Goal: Complete application form: Complete application form

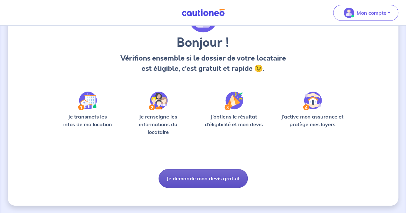
click at [208, 177] on button "Je demande mon devis gratuit" at bounding box center [202, 178] width 89 height 19
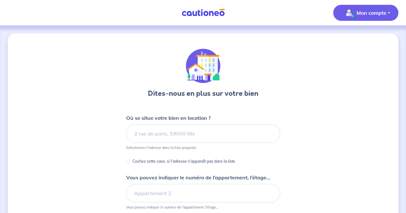
click at [369, 13] on p "Mon compte" at bounding box center [371, 13] width 30 height 8
click at [255, 66] on div at bounding box center [203, 66] width 110 height 35
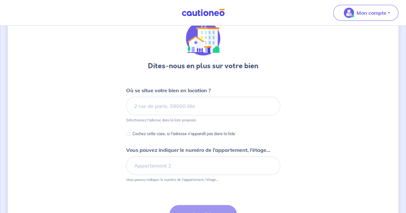
scroll to position [28, 0]
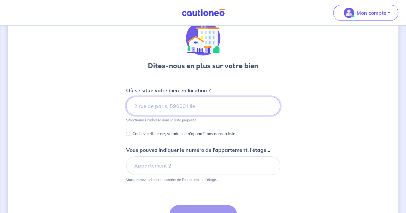
click at [176, 110] on input at bounding box center [203, 106] width 154 height 19
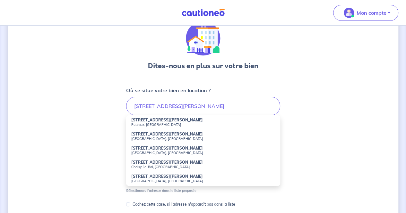
click at [173, 120] on strong "[STREET_ADDRESS][PERSON_NAME]" at bounding box center [167, 120] width 72 height 5
type input "[STREET_ADDRESS][PERSON_NAME]"
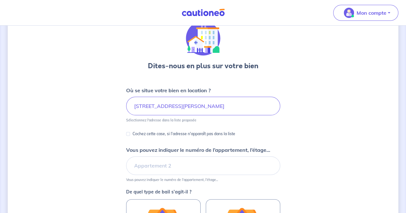
click at [107, 120] on div "Dites-nous en plus sur votre bien Où se situe votre bien en location ? 34 Rue A…" at bounding box center [203, 174] width 390 height 336
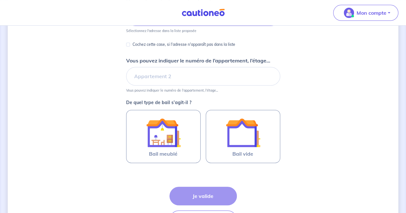
scroll to position [156, 0]
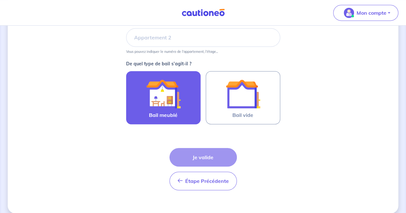
click at [179, 101] on img at bounding box center [163, 94] width 35 height 35
click at [0, 0] on input "Bail meublé" at bounding box center [0, 0] width 0 height 0
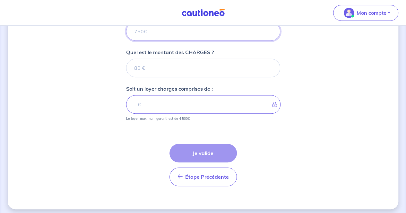
scroll to position [280, 0]
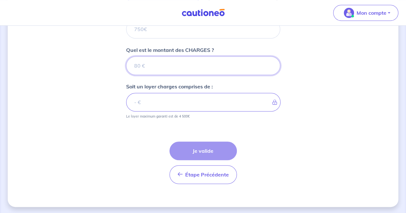
click at [172, 68] on input "Quel est le montant des CHARGES ?" at bounding box center [203, 65] width 154 height 19
type input "250"
click at [143, 65] on input "250" at bounding box center [203, 65] width 154 height 19
type input "2"
type input "3"
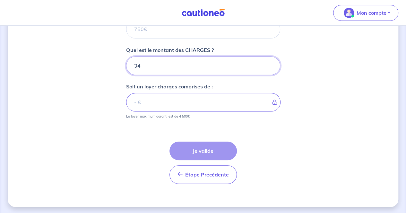
type input "340"
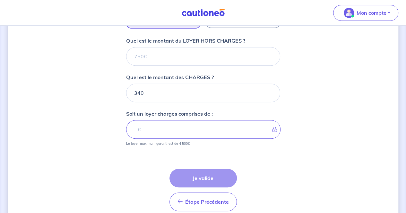
scroll to position [216, 0]
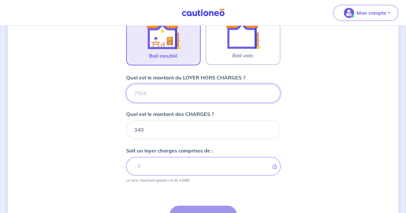
click at [160, 92] on input "Quel est le montant du LOYER HORS CHARGES ?" at bounding box center [203, 93] width 154 height 19
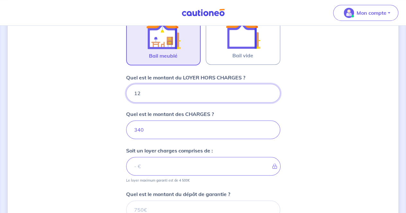
type input "125"
type input "341"
type input "1250"
type input "1590"
type input "1250"
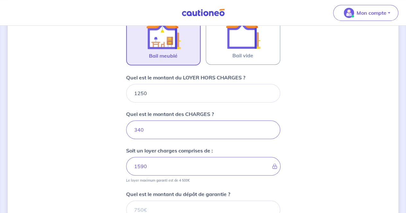
click at [90, 113] on div "Dites-nous en plus sur votre bien Où se situe votre bien en location ? [STREET_…" at bounding box center [203, 66] width 390 height 497
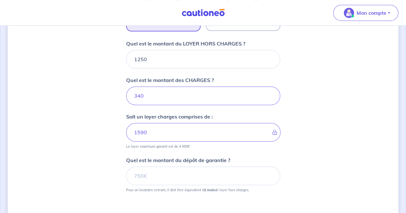
scroll to position [280, 0]
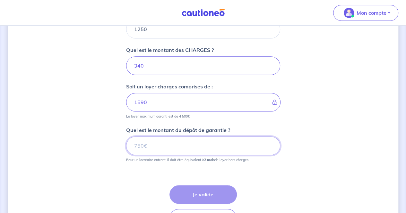
click at [154, 148] on input "Quel est le montant du dépôt de garantie ?" at bounding box center [203, 146] width 154 height 19
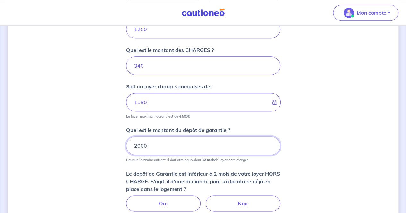
type input "2000"
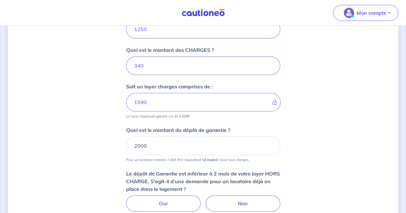
click at [92, 160] on div "Dites-nous en plus sur votre bien Où se situe votre bien en location ? 34 Rue A…" at bounding box center [203, 27] width 390 height 547
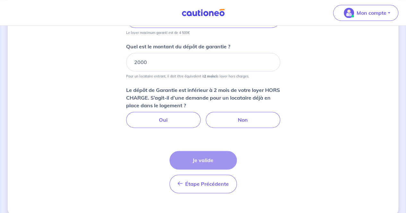
scroll to position [372, 0]
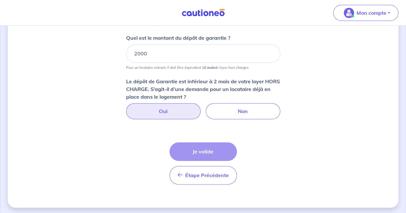
click at [154, 111] on label "Oui" at bounding box center [163, 111] width 74 height 16
click at [201, 107] on input "Oui" at bounding box center [203, 105] width 4 height 4
radio input "true"
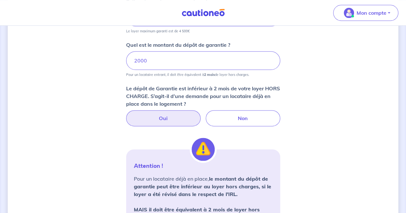
scroll to position [355, 0]
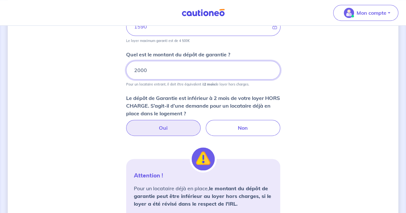
click at [164, 71] on input "2000" at bounding box center [203, 70] width 154 height 19
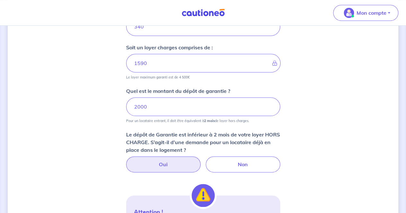
scroll to position [291, 0]
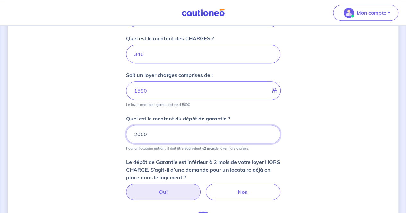
click at [147, 135] on input "2000" at bounding box center [203, 134] width 154 height 19
type input "2"
type input "3"
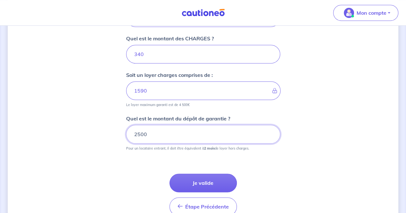
type input "2500"
click at [153, 136] on input "2500" at bounding box center [203, 134] width 154 height 19
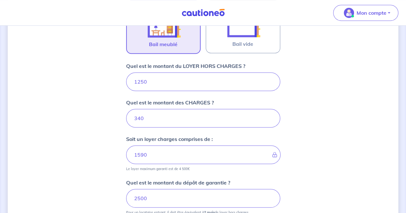
scroll to position [259, 0]
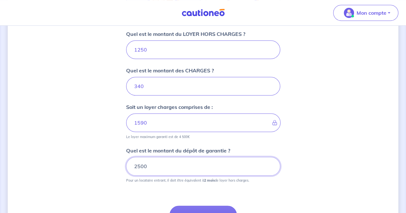
click at [155, 166] on input "2500" at bounding box center [203, 166] width 154 height 19
click at [76, 157] on div "Dites-nous en plus sur votre bien Où se situe votre bien en location ? [STREET_…" at bounding box center [203, 22] width 390 height 497
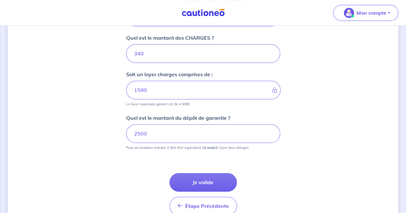
scroll to position [323, 0]
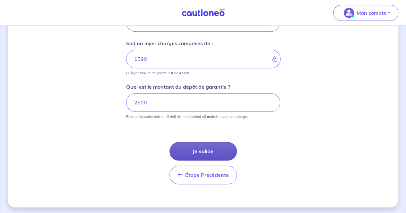
click at [198, 147] on button "Je valide" at bounding box center [202, 151] width 67 height 19
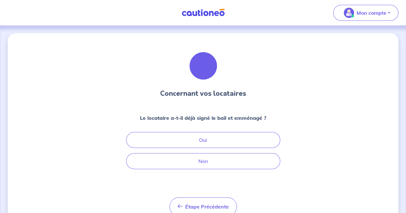
scroll to position [28, 0]
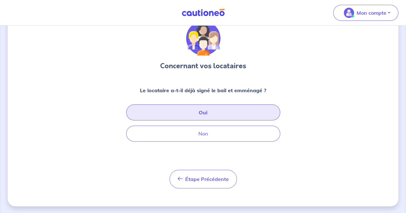
click at [191, 109] on button "Oui" at bounding box center [203, 113] width 154 height 16
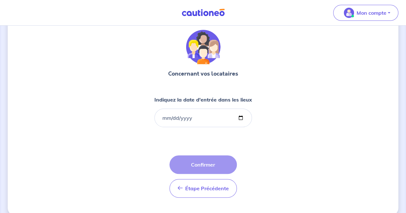
scroll to position [28, 0]
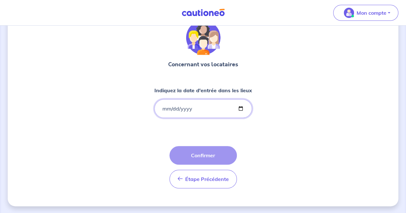
click at [162, 107] on input "Indiquez la date d'entrée dans les lieux" at bounding box center [203, 108] width 98 height 19
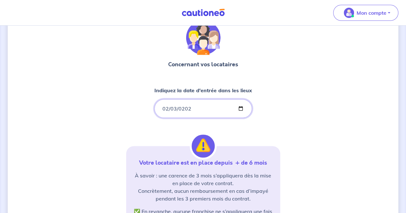
type input "2020-02-03"
click at [80, 111] on div "Concernant vos locataires Indiquez la date d'entrée dans les lieux 2020-02-03 V…" at bounding box center [203, 167] width 390 height 325
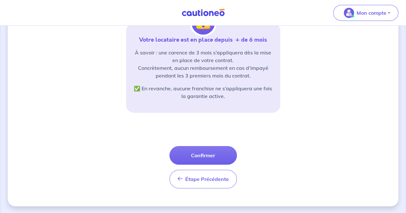
scroll to position [151, 0]
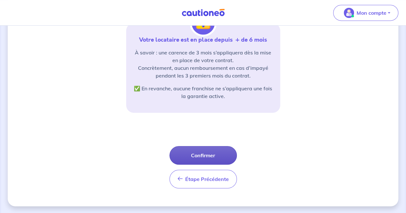
click at [200, 157] on button "Confirmer" at bounding box center [202, 155] width 67 height 19
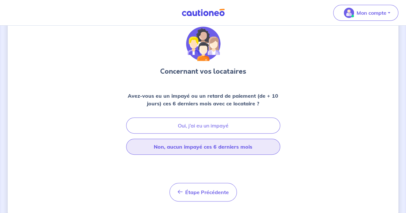
scroll to position [32, 0]
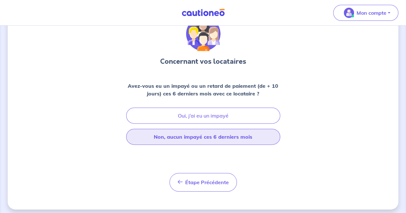
click at [212, 138] on button "Non, aucun impayé ces 6 derniers mois" at bounding box center [203, 137] width 154 height 16
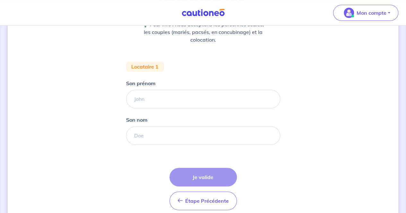
scroll to position [96, 0]
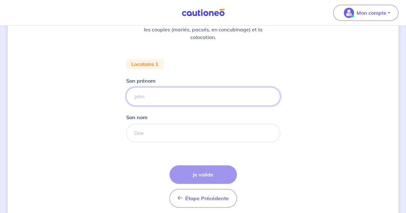
click at [150, 89] on input "Son prénom" at bounding box center [203, 96] width 154 height 19
type input "Carinelle"
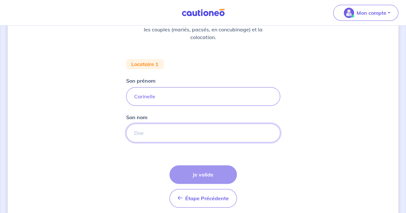
click at [146, 130] on input "Son nom" at bounding box center [203, 133] width 154 height 19
type input "ATAMECH"
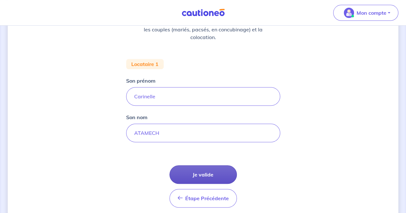
click at [213, 177] on button "Je valide" at bounding box center [202, 174] width 67 height 19
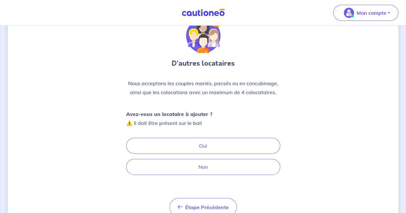
scroll to position [58, 0]
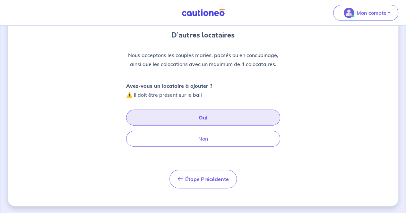
click at [212, 119] on button "Oui" at bounding box center [203, 118] width 154 height 16
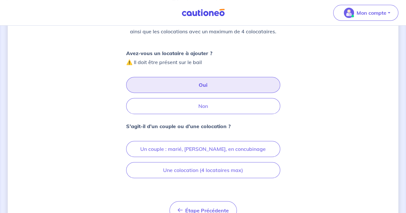
scroll to position [122, 0]
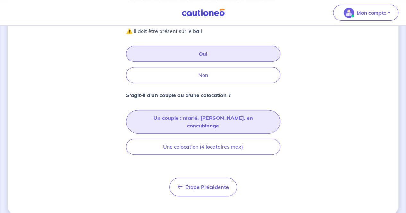
click at [187, 121] on button "Un couple : marié, [PERSON_NAME], en concubinage" at bounding box center [203, 122] width 154 height 24
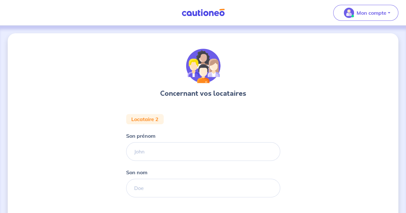
scroll to position [80, 0]
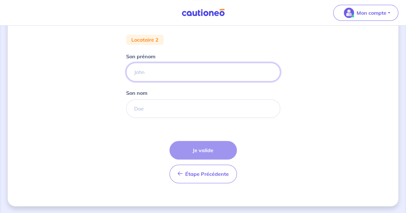
click at [185, 79] on input "Son prénom" at bounding box center [203, 72] width 154 height 19
paste input "Elie ELIAS"
type input "Elie"
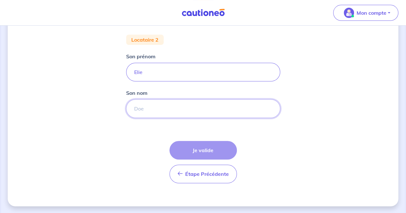
paste input "[PERSON_NAME]"
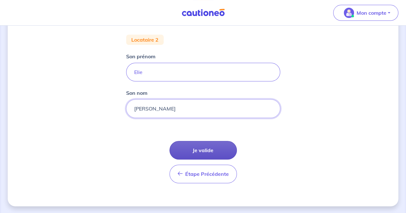
type input "[PERSON_NAME]"
click at [212, 150] on button "Je valide" at bounding box center [202, 150] width 67 height 19
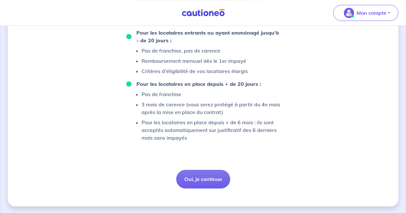
scroll to position [242, 0]
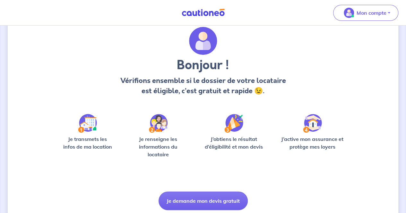
scroll to position [44, 0]
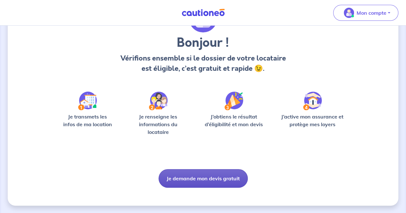
click at [194, 178] on button "Je demande mon devis gratuit" at bounding box center [202, 178] width 89 height 19
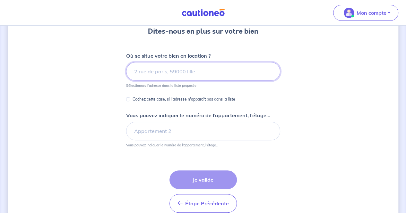
scroll to position [64, 0]
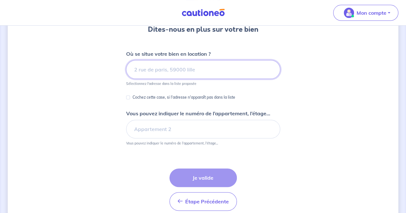
click at [172, 69] on input at bounding box center [203, 69] width 154 height 19
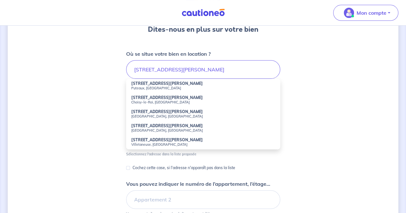
click at [169, 87] on small "Puteaux, France" at bounding box center [203, 88] width 144 height 4
type input "34 Rue Auguste Blanche, Puteaux, France"
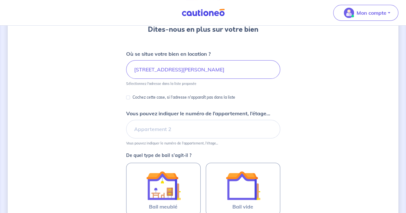
click at [96, 84] on div "Dites-nous en plus sur votre bien Où se situe votre bien en location ? 34 Rue A…" at bounding box center [203, 137] width 390 height 336
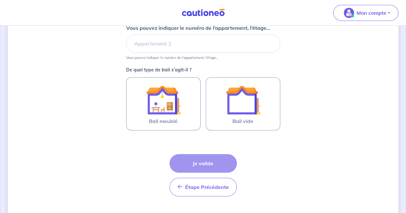
scroll to position [163, 0]
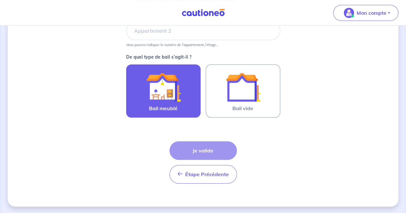
click at [157, 88] on img at bounding box center [163, 87] width 35 height 35
click at [0, 0] on input "Bail meublé" at bounding box center [0, 0] width 0 height 0
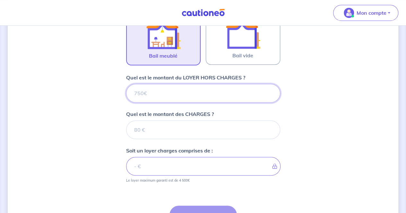
scroll to position [216, 0]
click at [148, 98] on input "Quel est le montant du LOYER HORS CHARGES ?" at bounding box center [203, 93] width 154 height 19
type input "1"
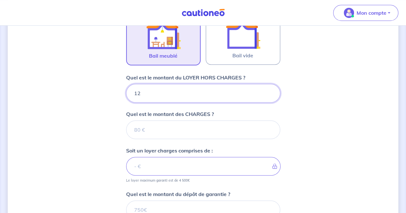
type input "124"
type input "125"
type input "1250"
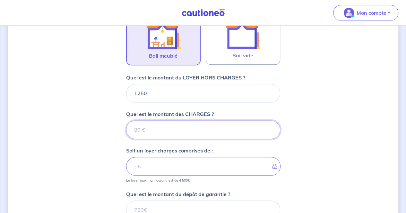
type input "3"
type input "1253"
type input "340"
type input "1590"
type input "340"
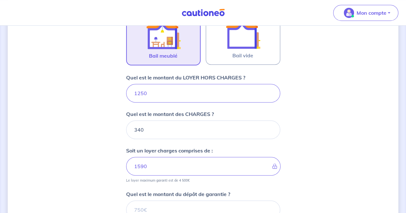
click at [96, 146] on div "Dites-nous en plus sur votre bien Où se situe votre bien en location ? [STREET_…" at bounding box center [203, 66] width 390 height 497
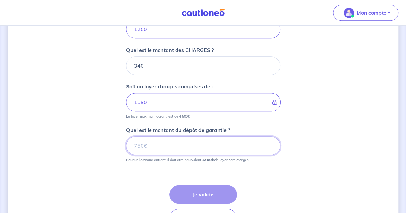
click at [152, 143] on input "Quel est le montant du dépôt de garantie ?" at bounding box center [203, 146] width 154 height 19
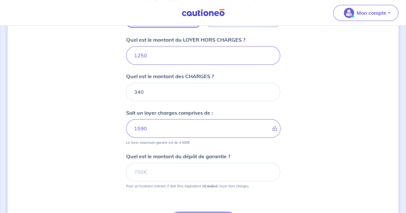
scroll to position [248, 0]
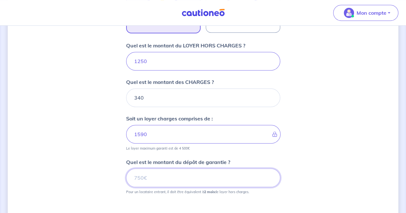
click at [155, 183] on input "Quel est le montant du dépôt de garantie ?" at bounding box center [203, 178] width 154 height 19
type input "2500"
click at [102, 167] on div "Dites-nous en plus sur votre bien Où se situe votre bien en location ? [STREET_…" at bounding box center [203, 34] width 390 height 497
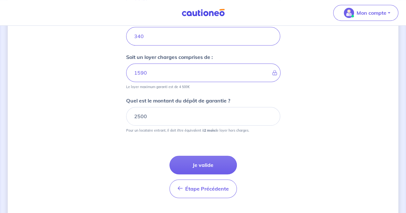
scroll to position [323, 0]
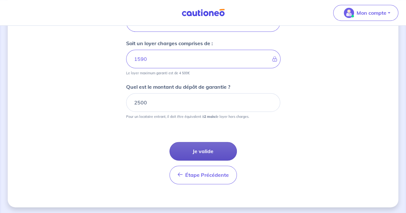
click at [194, 153] on button "Je valide" at bounding box center [202, 151] width 67 height 19
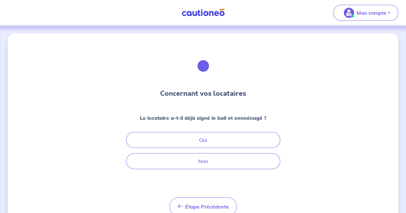
scroll to position [28, 0]
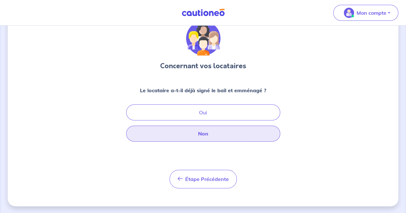
click at [201, 136] on button "Non" at bounding box center [203, 134] width 154 height 16
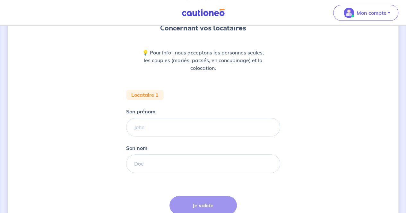
scroll to position [56, 0]
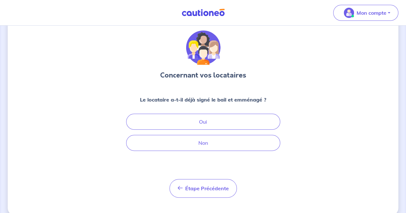
scroll to position [28, 0]
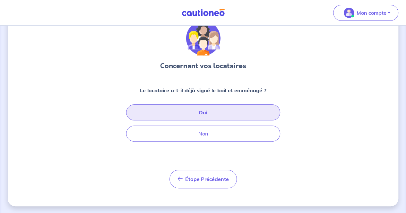
click at [219, 116] on button "Oui" at bounding box center [203, 113] width 154 height 16
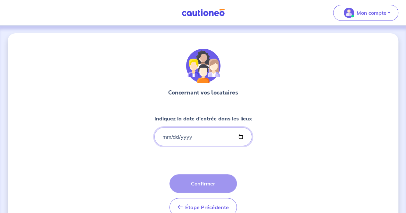
click at [163, 137] on input "Indiquez la date d'entrée dans les lieux" at bounding box center [203, 137] width 98 height 19
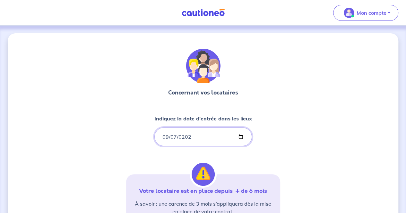
type input "2025-09-07"
click at [294, 153] on div "Concernant vos locataires Indiquez la date d'entrée dans les lieux 2025-09-07 V…" at bounding box center [203, 195] width 390 height 325
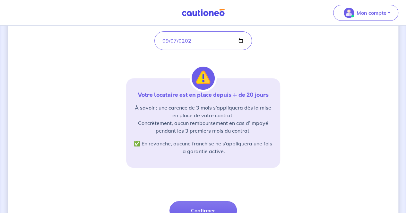
scroll to position [128, 0]
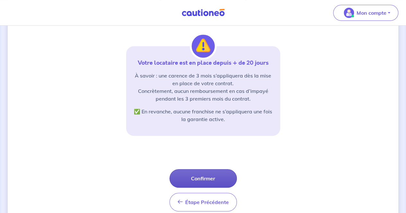
click at [182, 173] on button "Confirmer" at bounding box center [202, 178] width 67 height 19
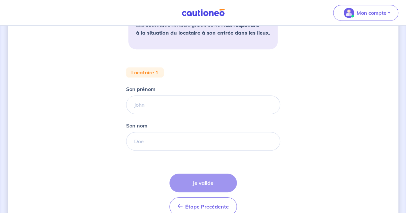
scroll to position [192, 0]
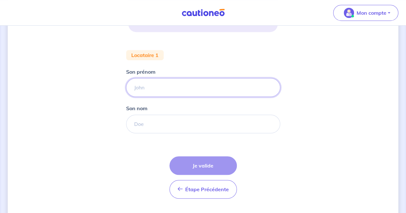
click at [179, 89] on input "Son prénom" at bounding box center [203, 87] width 154 height 19
type input "Carinelle"
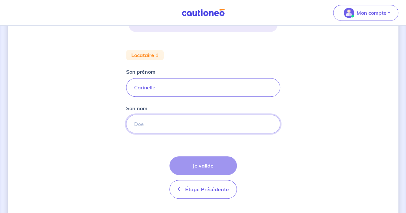
click at [157, 127] on input "Son nom" at bounding box center [203, 124] width 154 height 19
type input "ATAMECH"
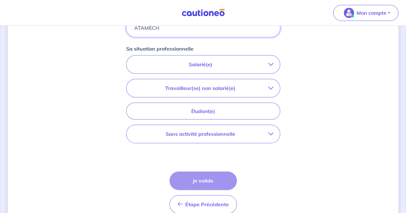
scroll to position [257, 0]
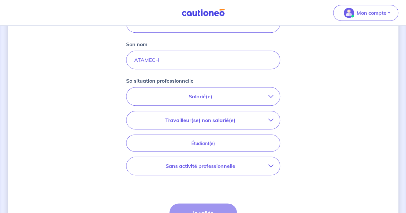
click at [187, 100] on p "Salarié(e)" at bounding box center [200, 97] width 135 height 8
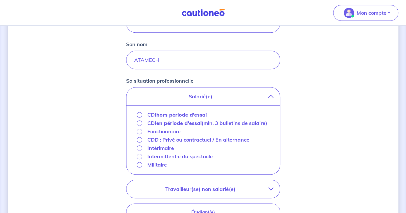
click at [151, 115] on p "CDI hors période d'essai" at bounding box center [176, 115] width 59 height 8
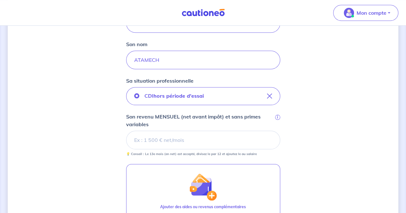
click at [91, 118] on div "Concernant vos locataires 💡 Pour info : nous acceptons les personnes seules, le…" at bounding box center [203, 47] width 390 height 540
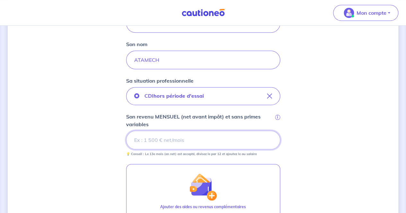
click at [140, 138] on input "Son revenu MENSUEL (net avant impôt) et sans primes variables i" at bounding box center [203, 140] width 154 height 19
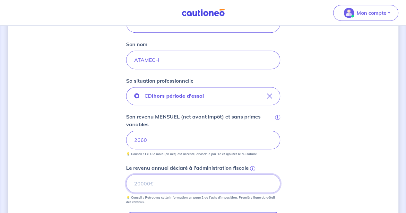
click at [162, 186] on input "Le revenu annuel déclaré à l'administration fiscale i" at bounding box center [203, 183] width 154 height 19
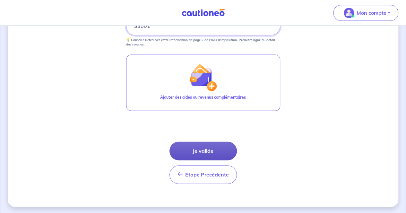
type input "33501"
click at [199, 151] on button "Je valide" at bounding box center [202, 151] width 67 height 19
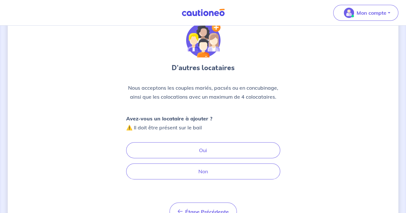
scroll to position [58, 0]
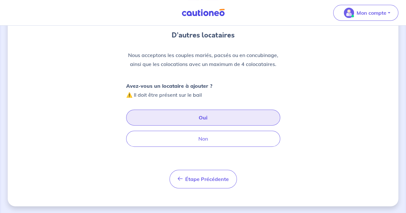
click at [210, 116] on button "Oui" at bounding box center [203, 118] width 154 height 16
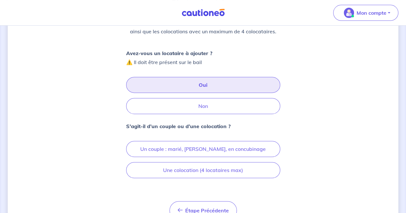
scroll to position [122, 0]
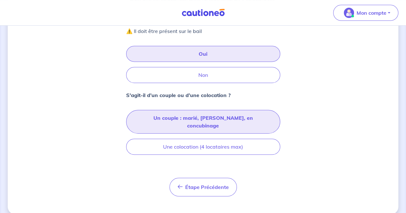
click at [199, 115] on button "Un couple : marié, [PERSON_NAME], en concubinage" at bounding box center [203, 122] width 154 height 24
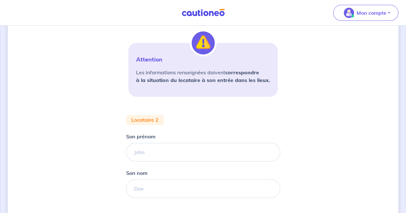
scroll to position [96, 0]
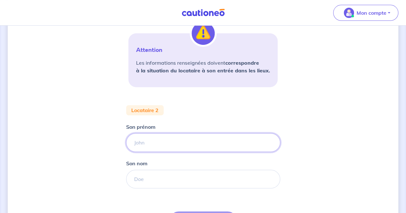
click at [176, 139] on input "Son prénom" at bounding box center [203, 142] width 154 height 19
type input "Elie"
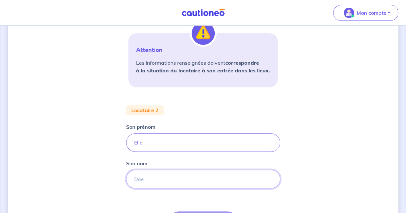
click at [162, 182] on input "Son nom" at bounding box center [203, 179] width 154 height 19
type input "[PERSON_NAME]"
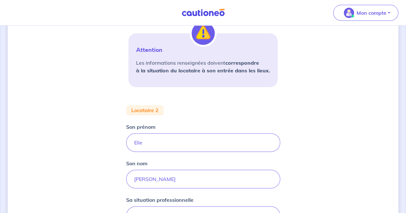
click at [99, 154] on div "Concernant vos locataires Attention Les informations renseignées doivent corres…" at bounding box center [203, 162] width 390 height 451
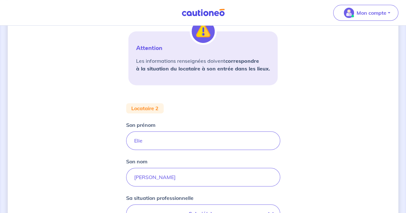
scroll to position [225, 0]
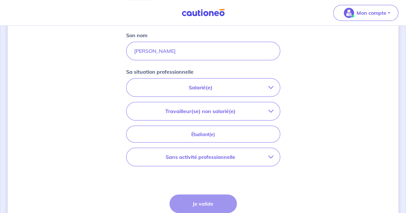
click at [194, 89] on p "Salarié(e)" at bounding box center [200, 88] width 135 height 8
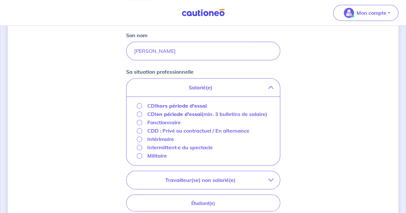
click at [171, 112] on strong "en période d'essai" at bounding box center [178, 114] width 45 height 6
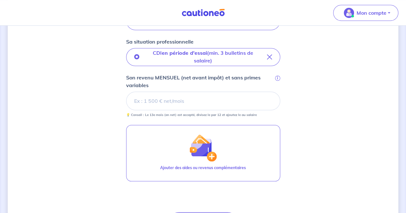
scroll to position [289, 0]
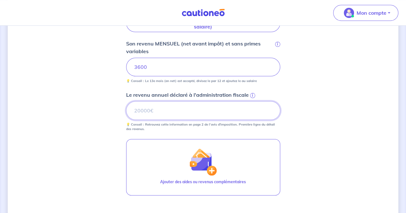
click at [168, 111] on input "Le revenu annuel déclaré à l'administration fiscale i" at bounding box center [203, 110] width 154 height 19
type input "43200"
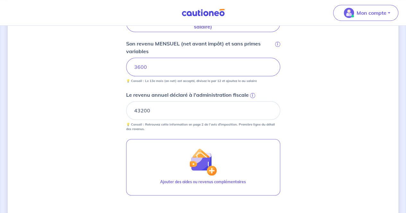
click at [85, 111] on div "Concernant vos locataires Attention Les informations renseignées doivent corres…" at bounding box center [203, 18] width 390 height 547
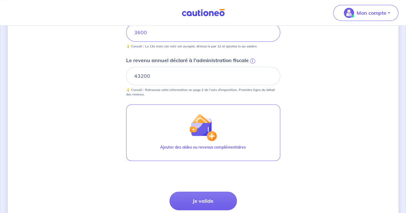
scroll to position [373, 0]
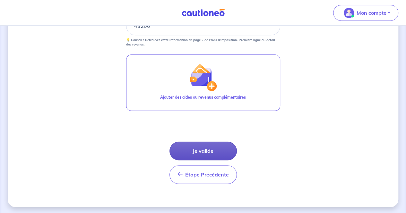
click at [212, 149] on button "Je valide" at bounding box center [202, 151] width 67 height 19
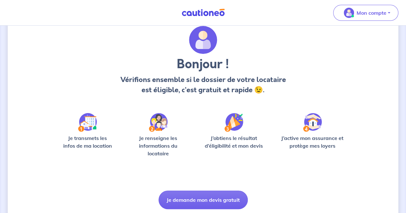
scroll to position [44, 0]
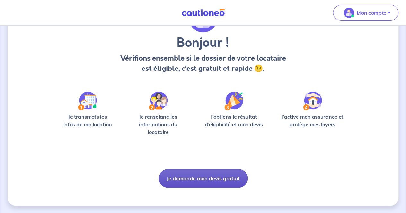
click at [203, 179] on button "Je demande mon devis gratuit" at bounding box center [202, 178] width 89 height 19
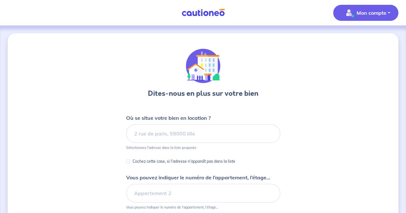
click at [354, 18] on button "Mon compte" at bounding box center [365, 13] width 65 height 16
click at [278, 54] on div "Dites-nous en plus sur votre bien Où se situe votre bien en location ? Sélectio…" at bounding box center [203, 165] width 154 height 232
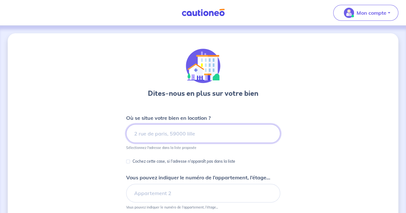
click at [146, 131] on input at bounding box center [203, 133] width 154 height 19
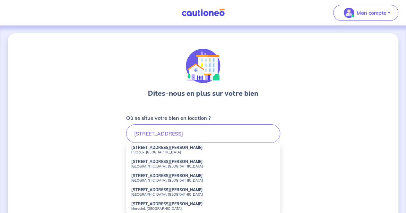
click at [180, 152] on small "Puteaux, [GEOGRAPHIC_DATA]" at bounding box center [203, 152] width 144 height 4
type input "[STREET_ADDRESS][PERSON_NAME]"
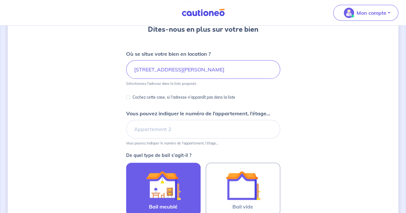
scroll to position [128, 0]
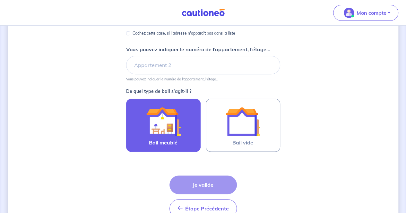
click at [157, 137] on img at bounding box center [163, 121] width 35 height 35
click at [0, 0] on input "Bail meublé" at bounding box center [0, 0] width 0 height 0
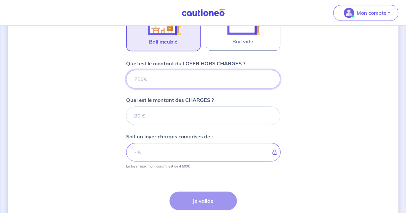
scroll to position [216, 0]
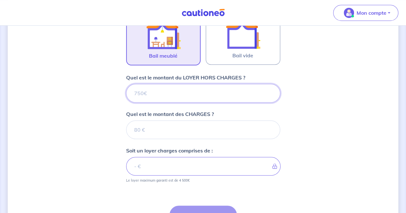
click at [154, 96] on input "Quel est le montant du LOYER HORS CHARGES ?" at bounding box center [203, 93] width 154 height 19
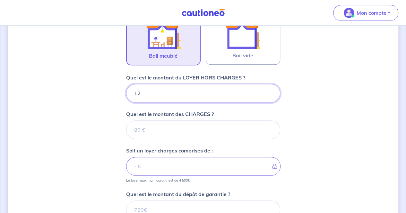
type input "125"
type input "1250"
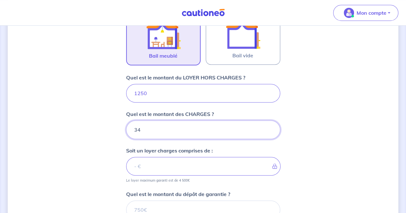
type input "340"
type input "1590"
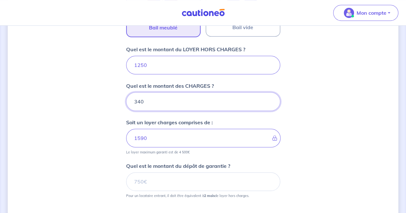
scroll to position [280, 0]
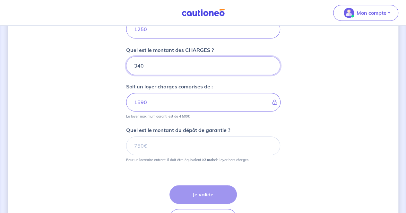
type input "340"
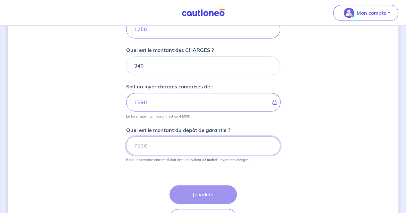
click at [148, 145] on input "Quel est le montant du dépôt de garantie ?" at bounding box center [203, 146] width 154 height 19
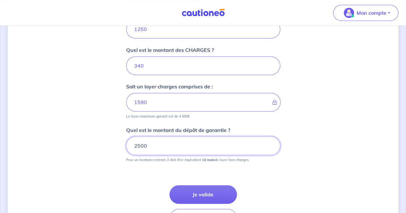
type input "2500"
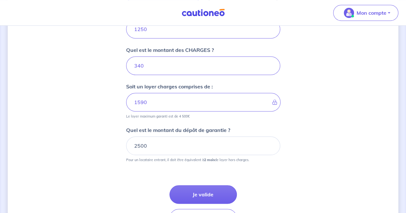
click at [94, 143] on div "Dites-nous en plus sur votre bien Où se situe votre bien en location ? [STREET_…" at bounding box center [203, 2] width 390 height 497
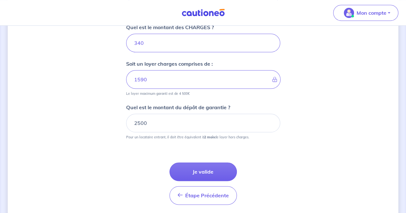
scroll to position [323, 0]
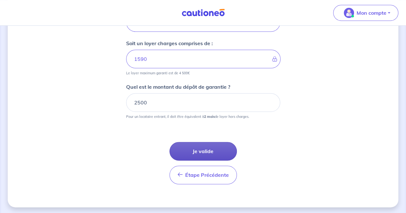
click at [205, 155] on button "Je valide" at bounding box center [202, 151] width 67 height 19
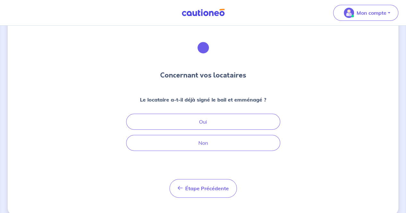
scroll to position [28, 0]
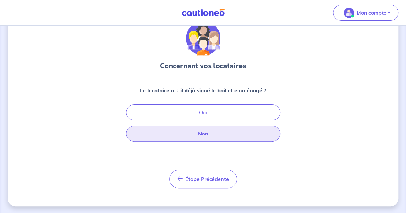
click at [204, 132] on button "Non" at bounding box center [203, 134] width 154 height 16
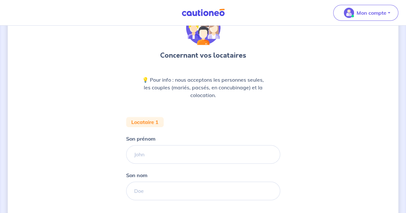
scroll to position [96, 0]
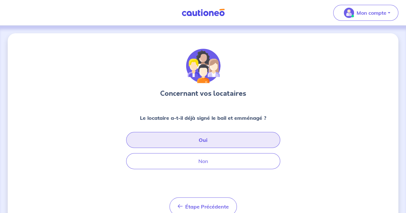
click at [216, 138] on button "Oui" at bounding box center [203, 140] width 154 height 16
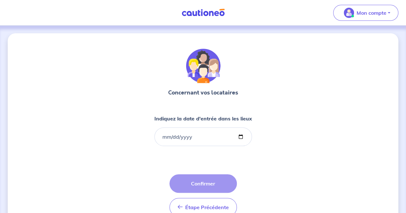
scroll to position [28, 0]
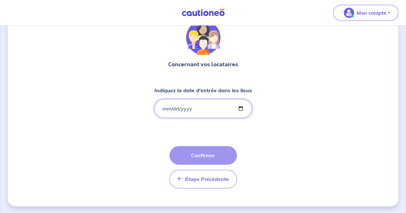
click at [163, 109] on input "Indiquez la date d'entrée dans les lieux" at bounding box center [203, 108] width 98 height 19
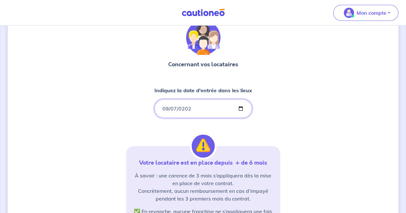
type input "2025-09-07"
click at [99, 121] on div "Concernant vos locataires Indiquez la date d'entrée dans les lieux 2025-09-07 V…" at bounding box center [203, 167] width 390 height 325
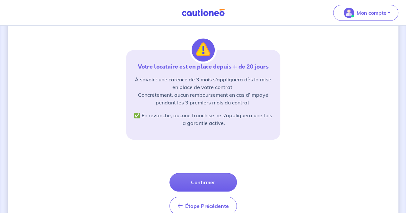
scroll to position [151, 0]
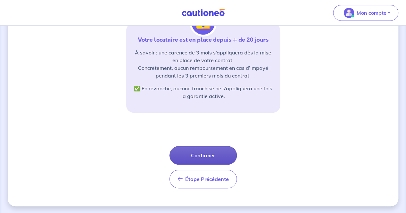
click at [202, 154] on button "Confirmer" at bounding box center [202, 155] width 67 height 19
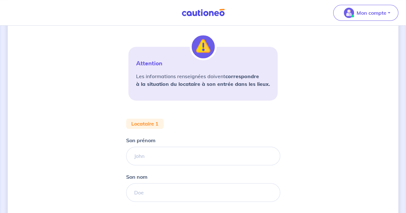
scroll to position [128, 0]
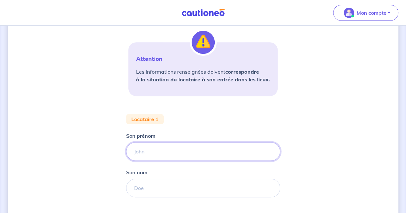
click at [159, 156] on input "Son prénom" at bounding box center [203, 151] width 154 height 19
type input "Carinelle"
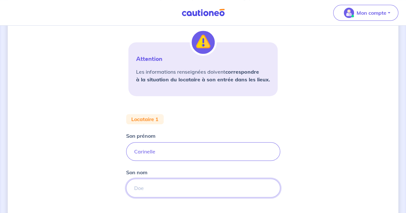
click at [157, 188] on input "Son nom" at bounding box center [203, 188] width 154 height 19
type input "ATAMECH"
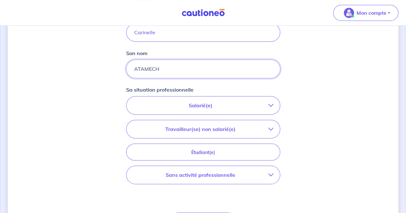
scroll to position [257, 0]
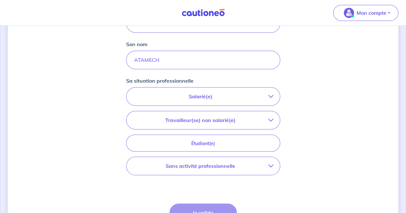
click at [197, 94] on p "Salarié(e)" at bounding box center [200, 97] width 135 height 8
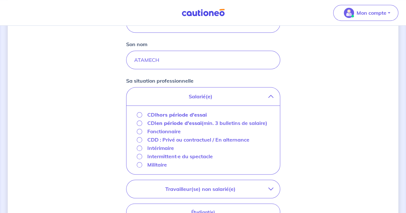
click at [187, 115] on strong "hors période d'essai" at bounding box center [181, 115] width 50 height 6
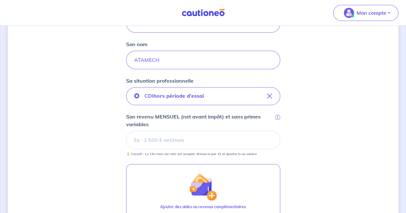
click at [65, 110] on div "Concernant vos locataires 💡 Pour info : nous acceptons les personnes seules, le…" at bounding box center [203, 47] width 390 height 540
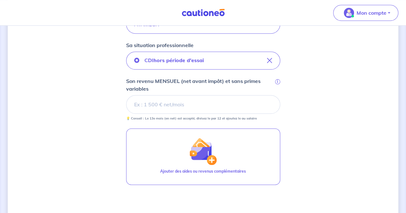
scroll to position [321, 0]
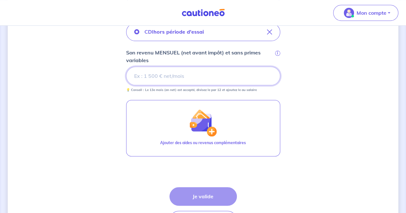
click at [191, 75] on input "Son revenu MENSUEL (net avant impôt) et sans primes variables i" at bounding box center [203, 76] width 154 height 19
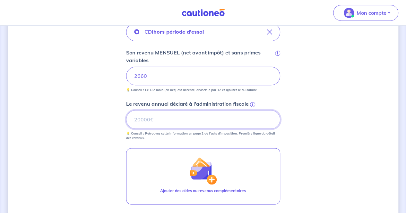
click at [172, 121] on input "Le revenu annuel déclaré à l'administration fiscale i" at bounding box center [203, 119] width 154 height 19
type input "33501"
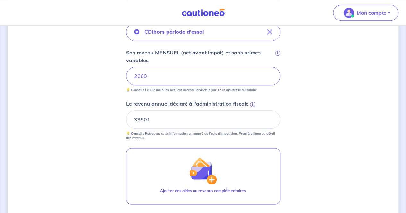
scroll to position [414, 0]
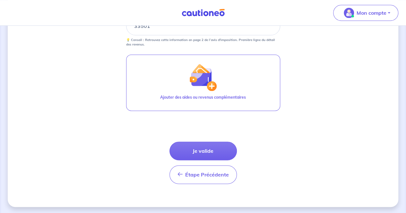
click at [214, 154] on button "Je valide" at bounding box center [202, 151] width 67 height 19
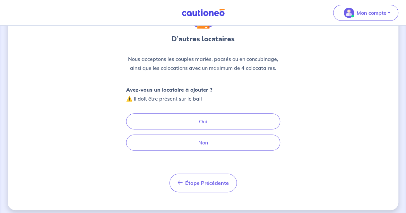
scroll to position [58, 0]
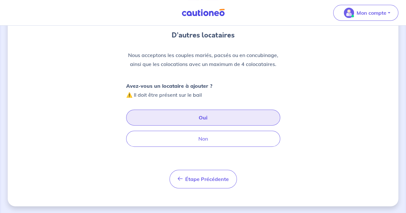
click at [196, 113] on button "Oui" at bounding box center [203, 118] width 154 height 16
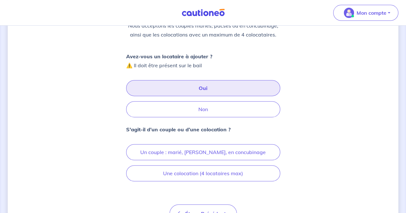
scroll to position [122, 0]
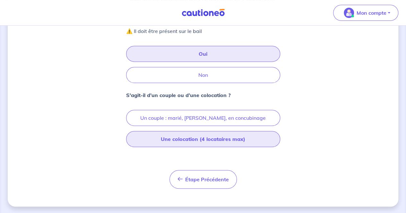
click at [222, 141] on button "Une colocation (4 locataires max)" at bounding box center [203, 139] width 154 height 16
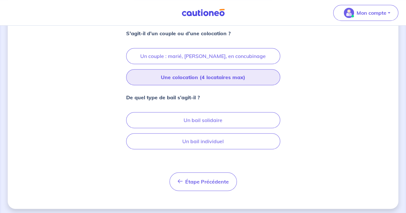
scroll to position [186, 0]
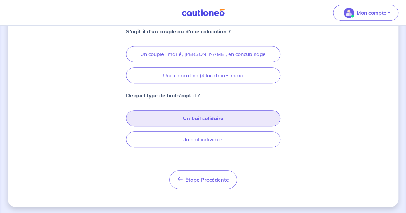
click at [220, 116] on button "Un bail solidaire" at bounding box center [203, 118] width 154 height 16
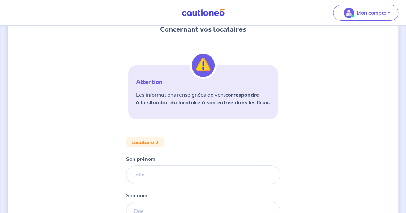
scroll to position [128, 0]
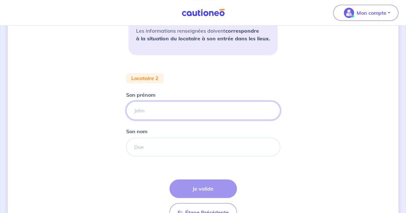
click at [190, 110] on input "Son prénom" at bounding box center [203, 110] width 154 height 19
paste input "Carol ATAMECH"
type input "[PERSON_NAME]"
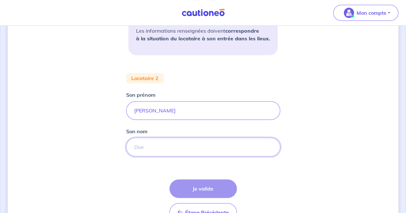
paste input "ATAMECH"
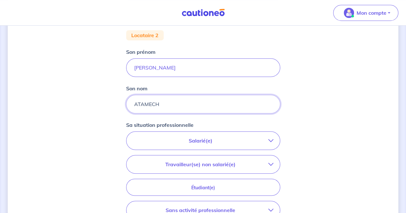
scroll to position [225, 0]
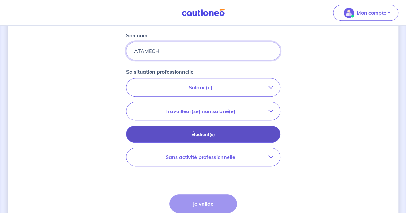
type input "ATAMECH"
click at [199, 139] on button "Étudiant(e)" at bounding box center [203, 134] width 154 height 17
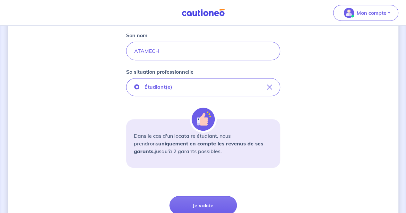
click at [91, 125] on div "Concernant vos locataires Attention Les informations renseignées doivent corres…" at bounding box center [203, 35] width 390 height 453
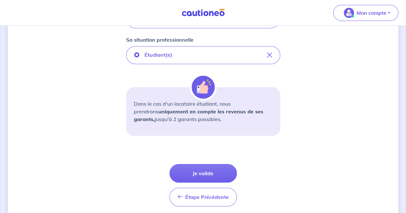
scroll to position [280, 0]
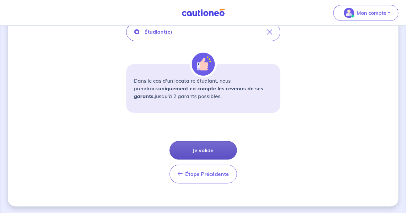
click at [203, 145] on button "Je valide" at bounding box center [202, 150] width 67 height 19
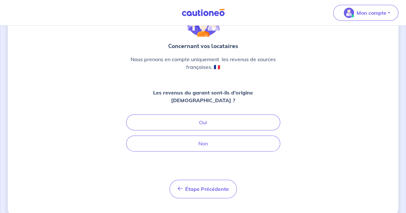
scroll to position [49, 0]
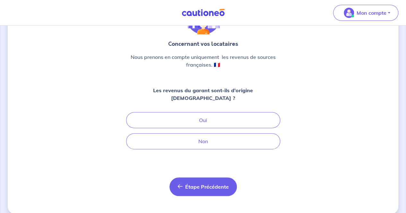
click at [199, 184] on span "Étape Précédente" at bounding box center [207, 187] width 44 height 6
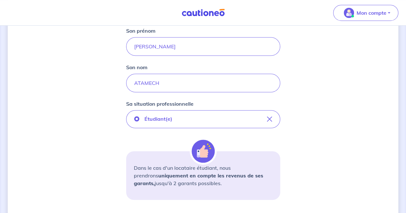
scroll to position [280, 0]
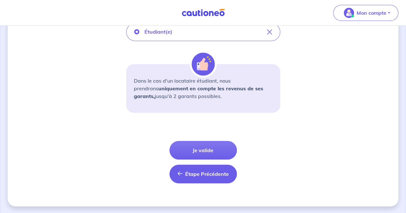
click at [199, 173] on span "Étape Précédente" at bounding box center [207, 174] width 44 height 6
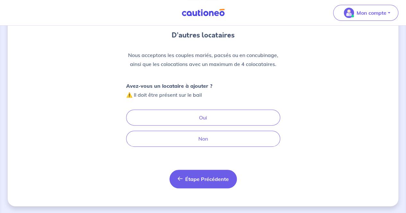
click at [194, 181] on span "Étape Précédente" at bounding box center [207, 179] width 44 height 6
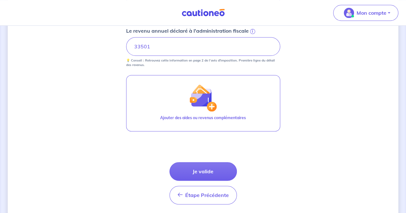
scroll to position [414, 0]
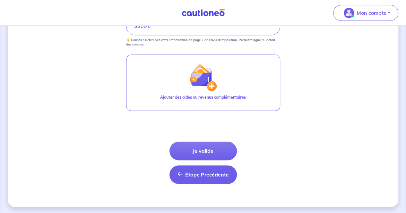
click at [203, 172] on span "Étape Précédente" at bounding box center [207, 175] width 44 height 6
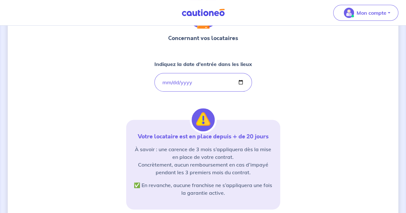
scroll to position [64, 0]
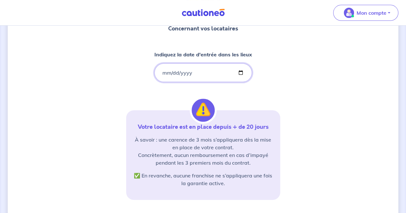
click at [241, 72] on input "2025-09-07" at bounding box center [203, 73] width 98 height 19
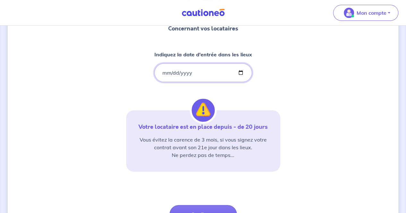
type input "2025-10-20"
click at [99, 97] on div "Concernant vos locataires Indiquez la date d'entrée dans les lieux 2025-10-20 V…" at bounding box center [203, 117] width 390 height 296
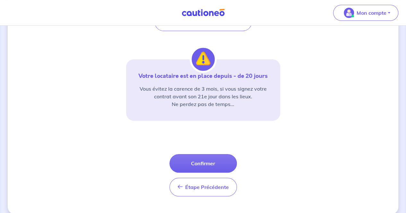
scroll to position [123, 0]
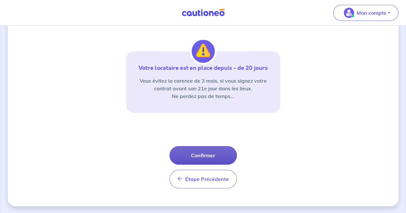
click at [207, 151] on button "Confirmer" at bounding box center [202, 155] width 67 height 19
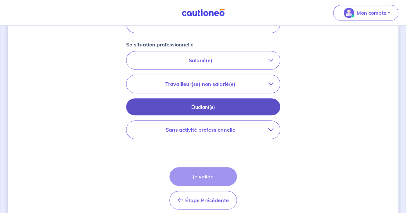
scroll to position [192, 0]
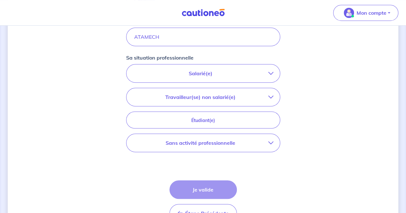
click at [221, 76] on p "Salarié(e)" at bounding box center [200, 74] width 135 height 8
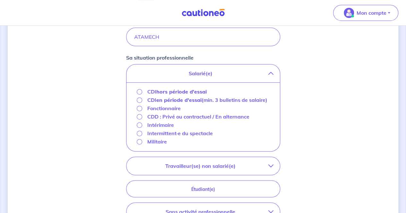
click at [197, 92] on strong "hors période d'essai" at bounding box center [181, 92] width 50 height 6
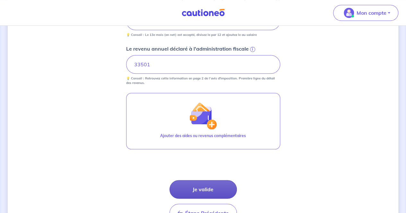
click at [208, 194] on button "Je valide" at bounding box center [202, 189] width 67 height 19
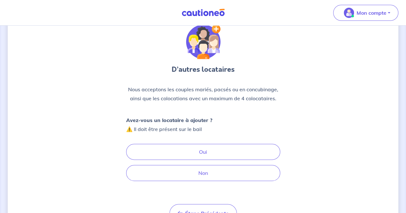
scroll to position [58, 0]
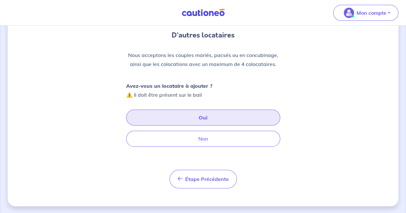
click at [206, 115] on button "Oui" at bounding box center [203, 118] width 154 height 16
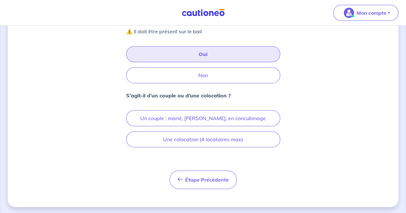
scroll to position [122, 0]
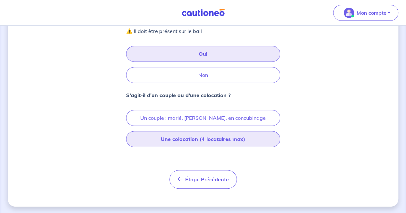
click at [201, 136] on button "Une colocation (4 locataires max)" at bounding box center [203, 139] width 154 height 16
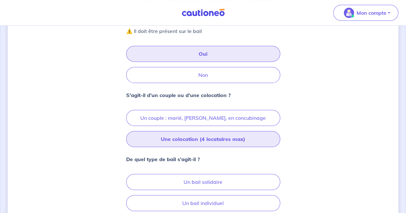
scroll to position [186, 0]
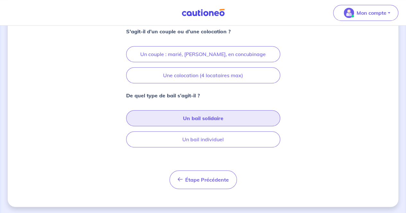
click at [198, 119] on button "Un bail solidaire" at bounding box center [203, 118] width 154 height 16
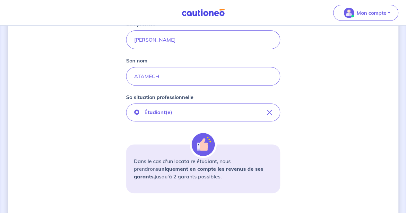
scroll to position [192, 0]
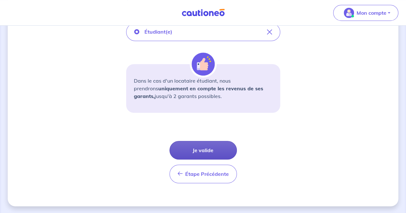
click at [212, 146] on button "Je valide" at bounding box center [202, 150] width 67 height 19
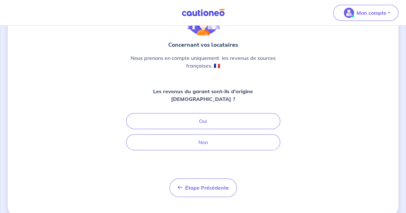
scroll to position [49, 0]
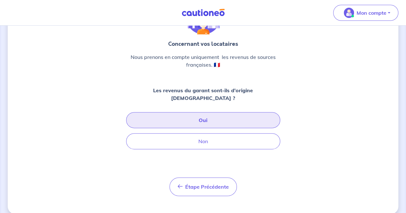
click at [188, 114] on button "Oui" at bounding box center [203, 120] width 154 height 16
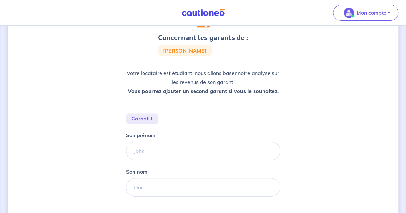
scroll to position [96, 0]
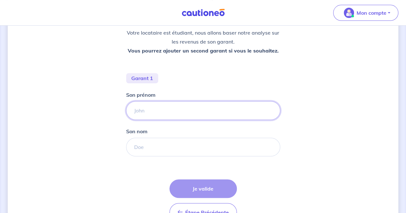
click at [153, 112] on input "Son prénom" at bounding box center [203, 110] width 154 height 19
type input "[PERSON_NAME]"
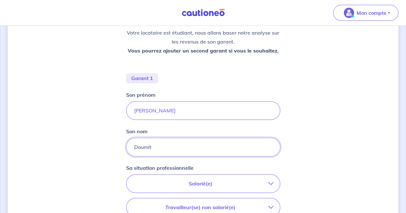
scroll to position [160, 0]
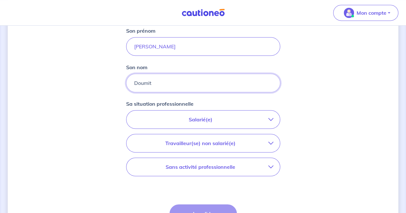
type input "Doumit"
click at [189, 119] on p "Salarié(e)" at bounding box center [200, 120] width 135 height 8
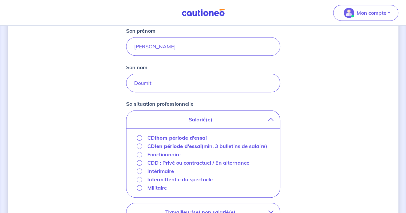
click at [167, 136] on strong "hors période d'essai" at bounding box center [181, 138] width 50 height 6
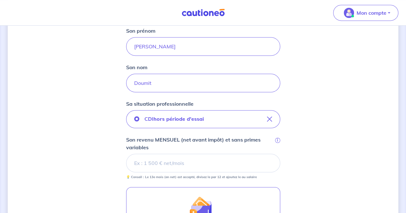
click at [81, 129] on div "Concernant les garants de : Carol Atamech Votre locataire est étudiant, nous al…" at bounding box center [203, 106] width 390 height 467
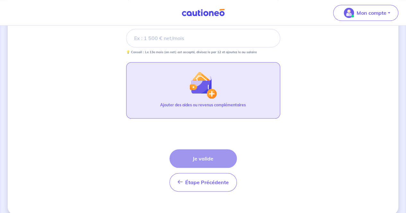
scroll to position [289, 0]
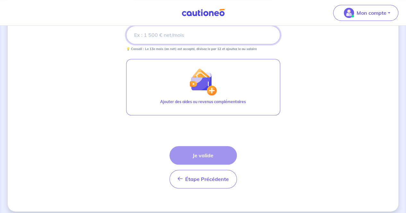
click at [169, 36] on input "Son revenu MENSUEL (net avant impôt) et sans primes variables i" at bounding box center [203, 35] width 154 height 19
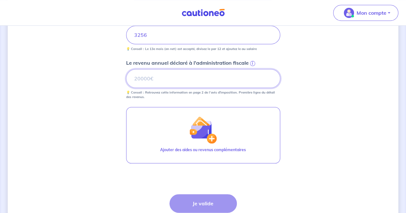
click at [154, 78] on input "Le revenu annuel déclaré à l'administration fiscale i" at bounding box center [203, 78] width 154 height 19
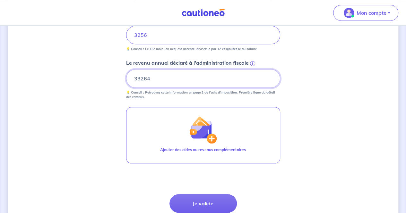
type input "33264"
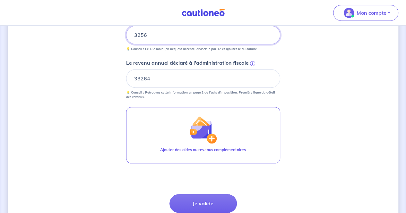
click at [167, 34] on input "3256" at bounding box center [203, 35] width 154 height 19
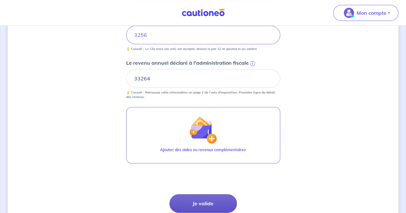
click at [194, 199] on button "Je valide" at bounding box center [202, 203] width 67 height 19
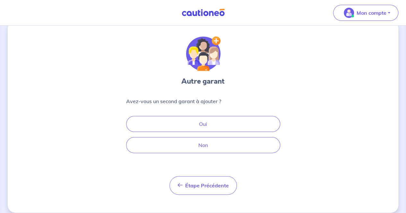
scroll to position [19, 0]
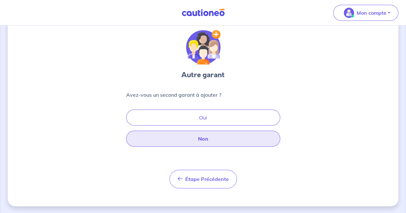
click at [204, 136] on button "Non" at bounding box center [203, 139] width 154 height 16
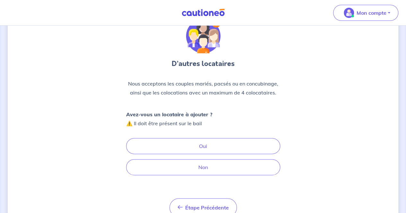
scroll to position [58, 0]
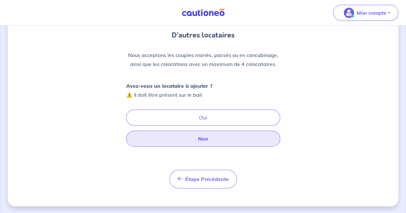
click at [205, 137] on button "Non" at bounding box center [203, 139] width 154 height 16
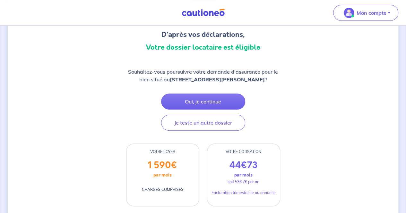
scroll to position [64, 0]
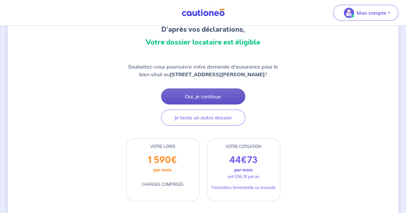
click at [190, 94] on button "Oui, je continue" at bounding box center [203, 97] width 84 height 16
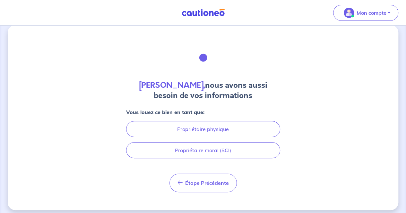
scroll to position [12, 0]
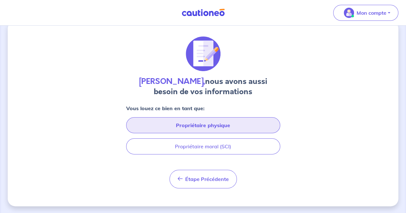
click at [200, 124] on button "Propriétaire physique" at bounding box center [203, 125] width 154 height 16
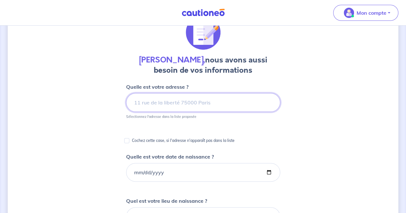
scroll to position [32, 0]
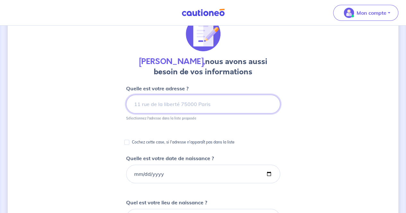
click at [168, 105] on input at bounding box center [203, 104] width 154 height 19
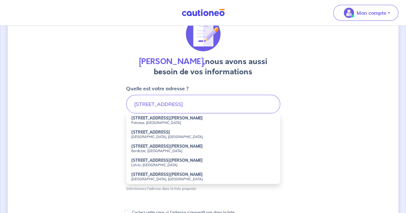
click at [165, 123] on small "Puteaux, [GEOGRAPHIC_DATA]" at bounding box center [203, 123] width 144 height 4
type input "120 Rue Gerhard, Puteaux, France"
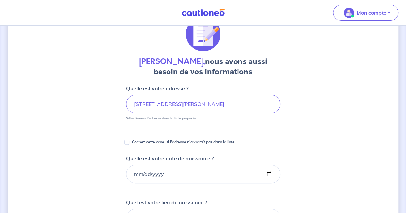
click at [89, 109] on div "Apolline Charpentier, nous avons aussi besoin de vos informations Quelle est vo…" at bounding box center [203, 208] width 390 height 415
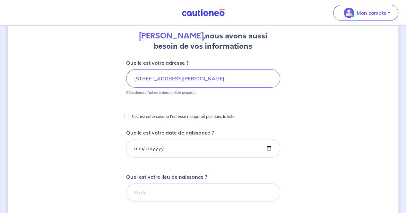
scroll to position [96, 0]
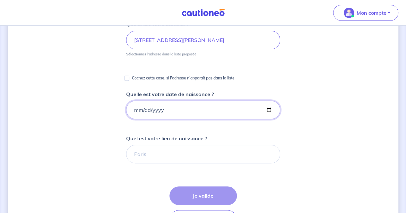
click at [132, 107] on input "Quelle est votre date de naissance ?" at bounding box center [203, 110] width 154 height 19
type input "[DATE]"
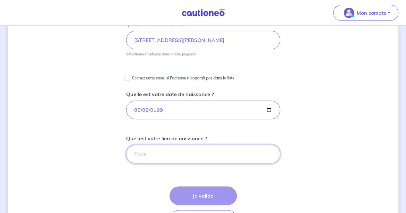
click at [151, 149] on input "Quel est votre lieu de naissance ?" at bounding box center [203, 154] width 154 height 19
type input "D"
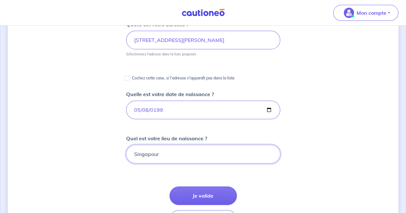
type input "Singapour"
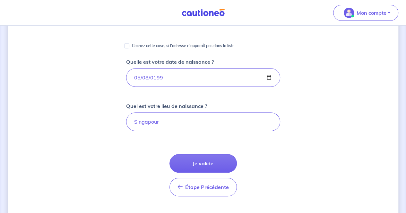
scroll to position [192, 0]
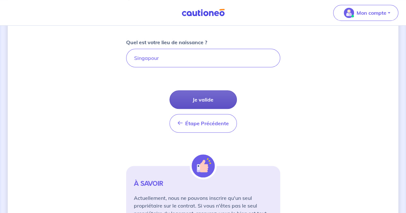
click at [199, 102] on button "Je valide" at bounding box center [202, 99] width 67 height 19
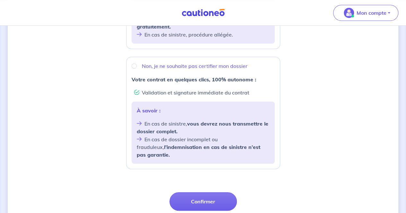
scroll to position [225, 0]
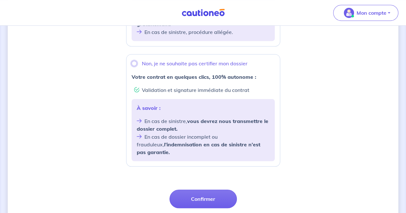
click at [134, 63] on input "Non, je ne souhaite pas certifier mon dossier" at bounding box center [134, 63] width 5 height 5
radio input "true"
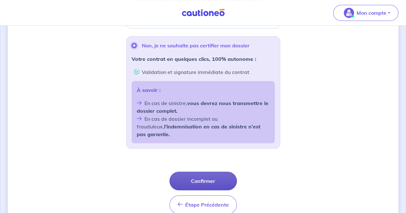
scroll to position [233, 0]
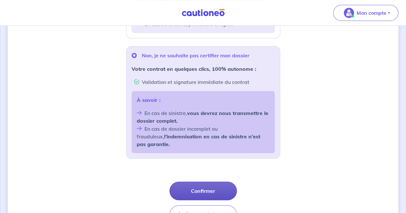
click at [212, 182] on button "Confirmer" at bounding box center [202, 191] width 67 height 19
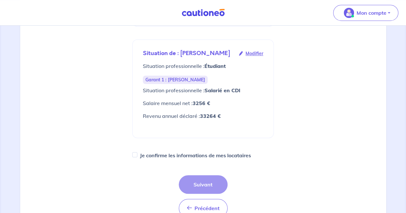
scroll to position [225, 0]
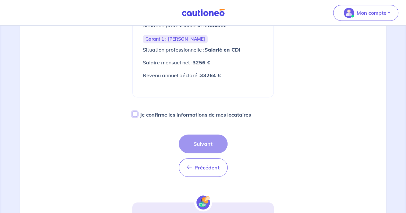
click at [133, 113] on input "Je confirme les informations de mes locataires" at bounding box center [134, 114] width 5 height 5
checkbox input "true"
click at [209, 145] on button "Suivant" at bounding box center [203, 144] width 49 height 19
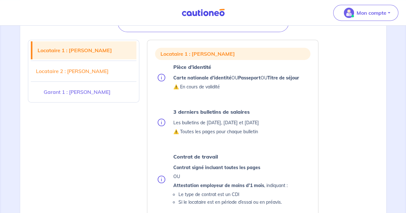
scroll to position [32, 0]
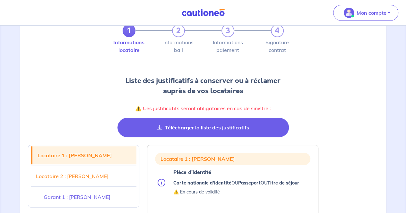
click at [202, 128] on button "Télécharger la liste des justificatifs" at bounding box center [202, 127] width 171 height 19
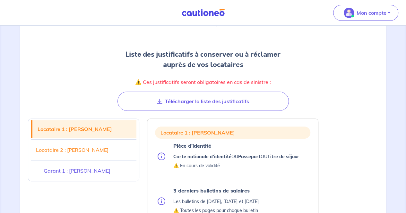
scroll to position [64, 0]
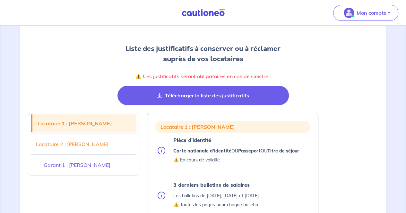
click at [203, 102] on button "Télécharger la liste des justificatifs" at bounding box center [202, 95] width 171 height 19
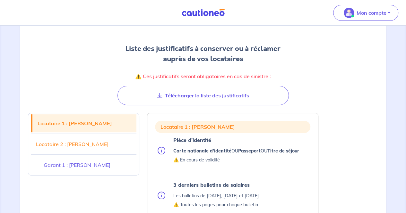
click at [87, 149] on link "Locataire 2 : Carol ATAMECH" at bounding box center [84, 144] width 106 height 18
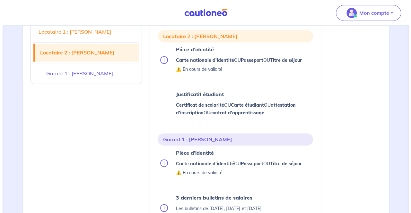
scroll to position [464, 0]
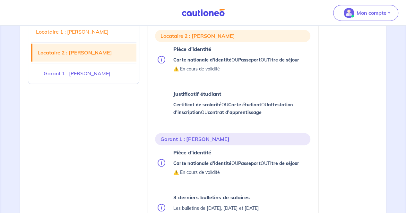
click at [221, 55] on div "Pièce d’identité Carte nationale d'identité OU Passeport OU Titre de séjour ⚠️ …" at bounding box center [236, 60] width 126 height 30
click at [160, 56] on img at bounding box center [161, 60] width 8 height 8
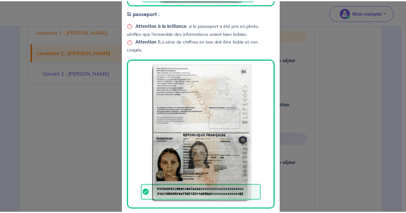
scroll to position [231, 0]
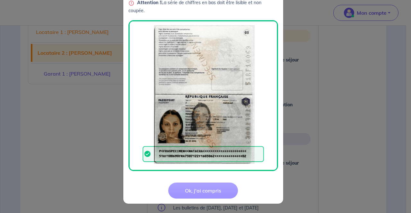
click at [209, 191] on button "Ok, j'ai compris" at bounding box center [203, 191] width 70 height 16
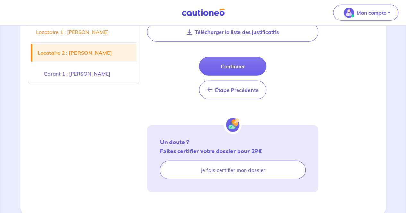
scroll to position [877, 0]
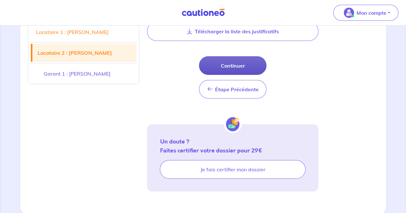
click at [243, 68] on button "Continuer" at bounding box center [232, 65] width 67 height 19
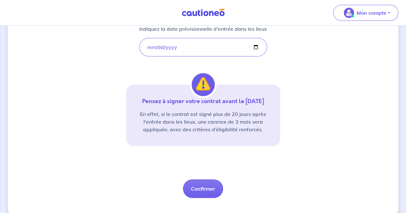
scroll to position [138, 0]
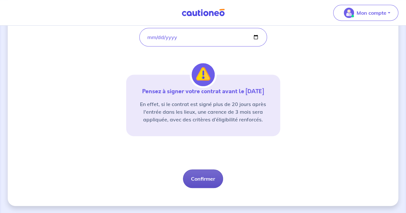
click at [214, 182] on button "Confirmer" at bounding box center [203, 179] width 40 height 19
select select "FR"
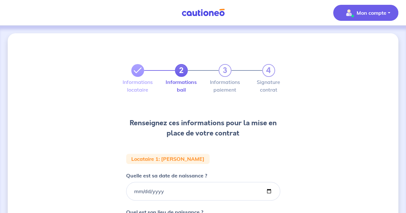
click at [359, 13] on p "Mon compte" at bounding box center [371, 13] width 30 height 8
click at [297, 48] on div "2 3 4 Informations locataire Informations bail Informations paiement Signature …" at bounding box center [203, 216] width 390 height 366
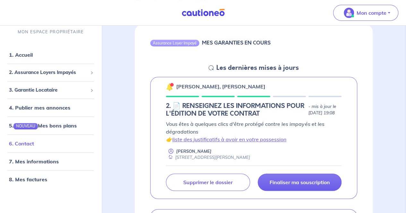
click at [34, 143] on link "6. Contact" at bounding box center [21, 144] width 25 height 6
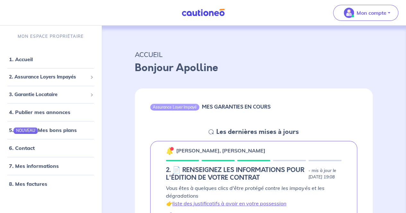
scroll to position [64, 0]
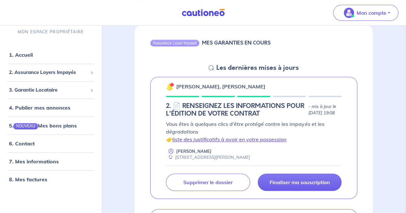
click at [244, 141] on link "liste des justificatifs à avoir en votre possession" at bounding box center [229, 139] width 114 height 6
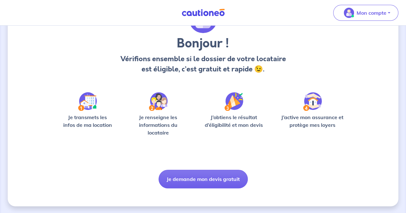
scroll to position [44, 0]
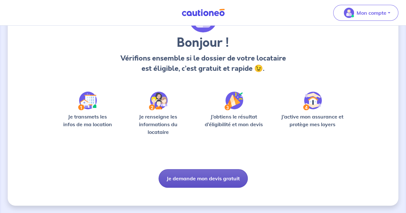
click at [216, 178] on button "Je demande mon devis gratuit" at bounding box center [202, 178] width 89 height 19
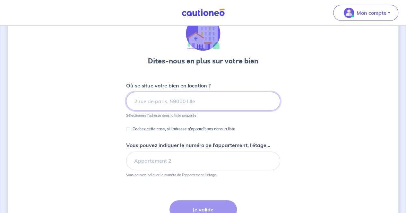
scroll to position [64, 0]
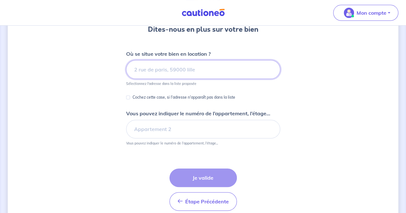
click at [179, 73] on input at bounding box center [203, 69] width 154 height 19
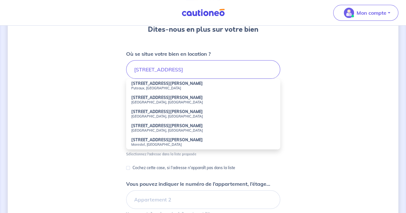
click at [180, 86] on small "Puteaux, [GEOGRAPHIC_DATA]" at bounding box center [203, 88] width 144 height 4
type input "[STREET_ADDRESS][PERSON_NAME]"
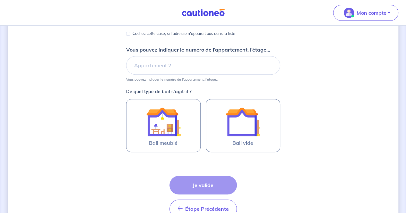
scroll to position [128, 0]
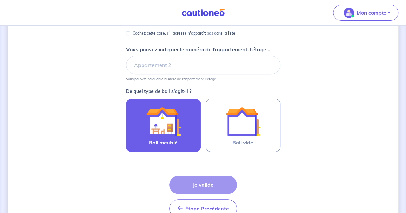
click at [158, 132] on img at bounding box center [163, 121] width 35 height 35
click at [0, 0] on input "Bail meublé" at bounding box center [0, 0] width 0 height 0
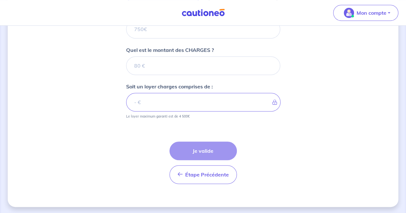
scroll to position [248, 0]
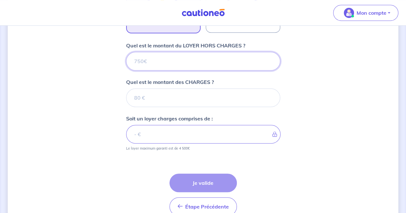
click at [173, 61] on input "Quel est le montant du LOYER HORS CHARGES ?" at bounding box center [203, 61] width 154 height 19
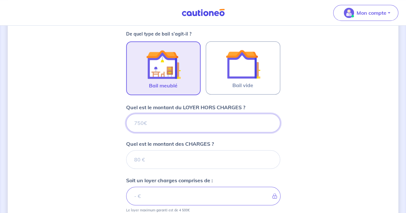
scroll to position [183, 0]
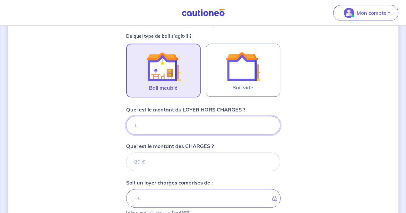
type input "12"
type input "1250"
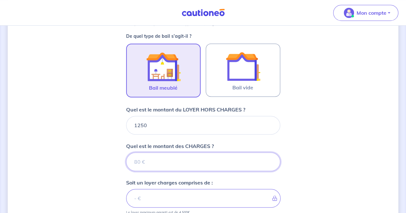
click at [148, 167] on input "Quel est le montant des CHARGES ?" at bounding box center [203, 162] width 154 height 19
type input "340"
type input "1590"
type input "340"
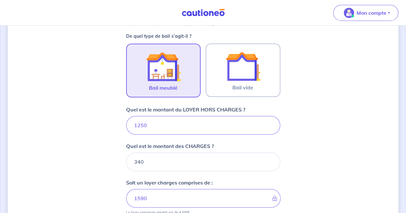
click at [108, 177] on div "Dites-nous en plus sur votre bien Où se situe votre bien en location ? [STREET_…" at bounding box center [203, 98] width 390 height 497
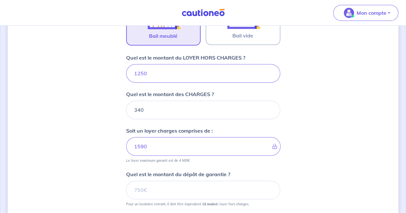
scroll to position [280, 0]
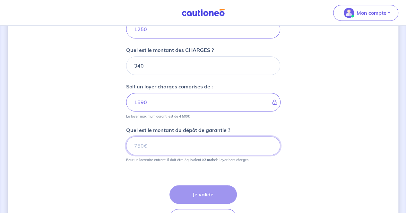
click at [148, 145] on input "Quel est le montant du dépôt de garantie ?" at bounding box center [203, 146] width 154 height 19
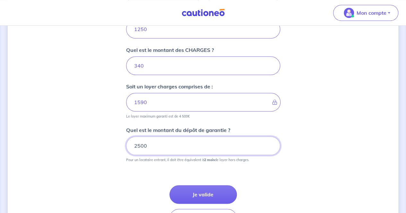
type input "2500"
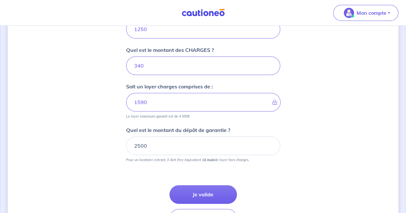
click at [73, 147] on div "Dites-nous en plus sur votre bien Où se situe votre bien en location ? [STREET_…" at bounding box center [203, 2] width 390 height 497
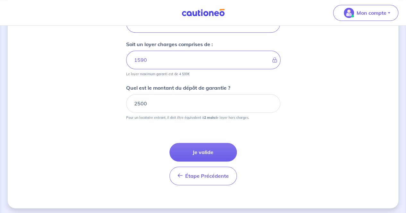
scroll to position [323, 0]
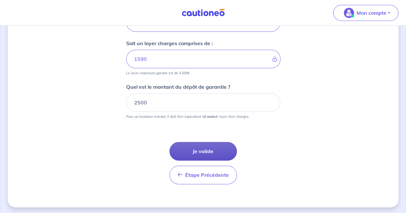
click at [214, 152] on button "Je valide" at bounding box center [202, 151] width 67 height 19
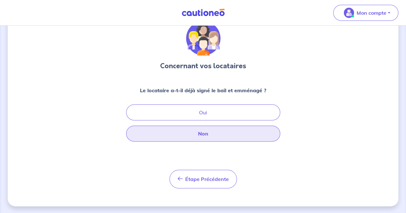
click at [196, 130] on button "Non" at bounding box center [203, 134] width 154 height 16
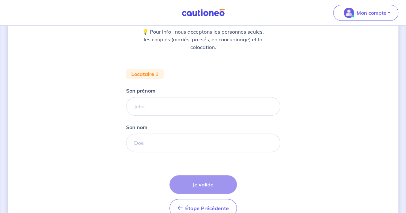
scroll to position [89, 0]
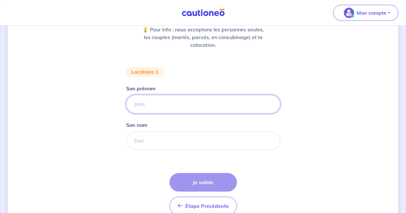
click at [168, 107] on input "Son prénom" at bounding box center [203, 104] width 154 height 19
type input "Carinelle"
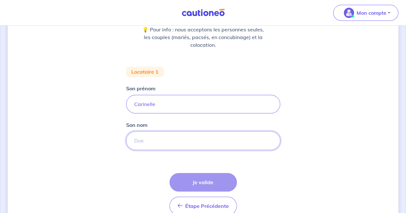
click at [157, 140] on input "Son nom" at bounding box center [203, 141] width 154 height 19
type input "ATAMECH"
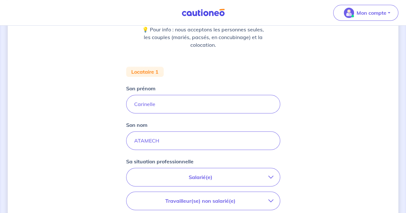
click at [165, 174] on p "Salarié(e)" at bounding box center [200, 178] width 135 height 8
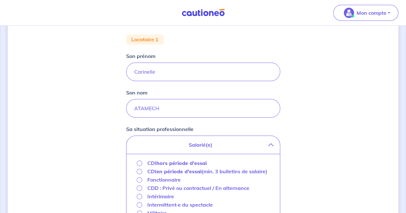
scroll to position [153, 0]
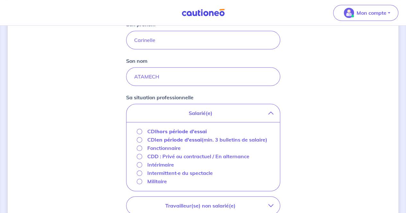
click at [179, 134] on strong "hors période d'essai" at bounding box center [181, 131] width 50 height 6
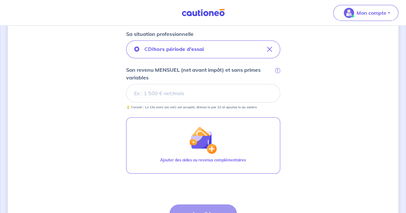
scroll to position [217, 0]
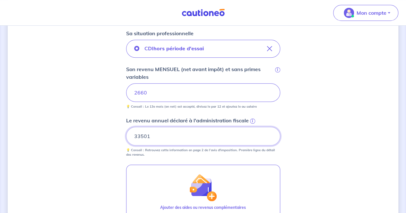
type input "33501"
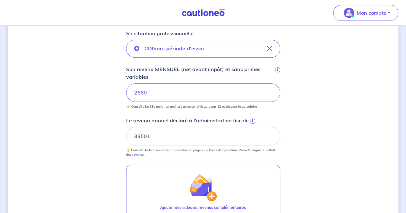
click at [85, 137] on div "Concernant vos locataires 💡 Pour info : nous acceptons les personnes seules, le…" at bounding box center [203, 67] width 390 height 501
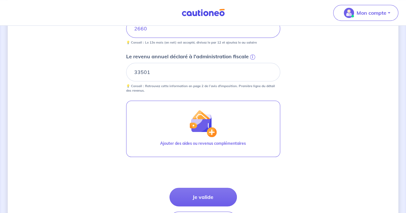
scroll to position [327, 0]
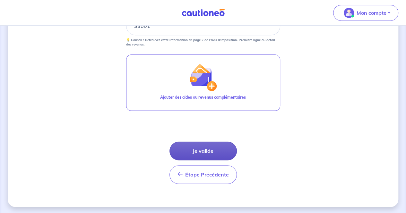
click at [212, 147] on button "Je valide" at bounding box center [202, 151] width 67 height 19
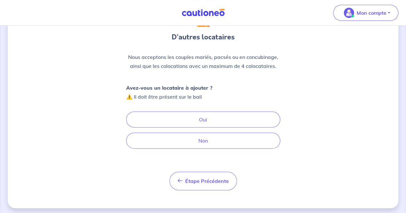
scroll to position [58, 0]
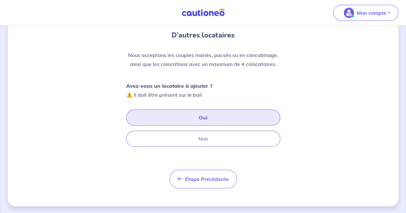
click at [184, 117] on button "Oui" at bounding box center [203, 118] width 154 height 16
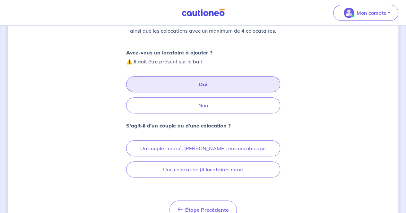
scroll to position [122, 0]
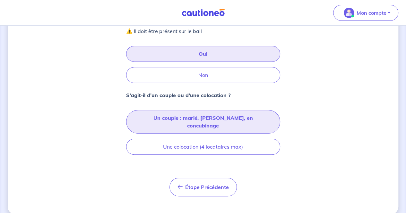
click at [188, 116] on button "Un couple : marié, [PERSON_NAME], en concubinage" at bounding box center [203, 122] width 154 height 24
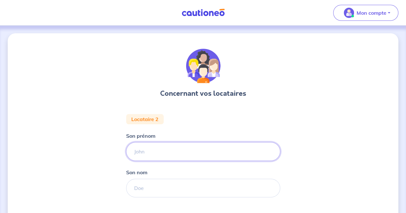
click at [170, 149] on input "Son prénom" at bounding box center [203, 151] width 154 height 19
type input "Elie"
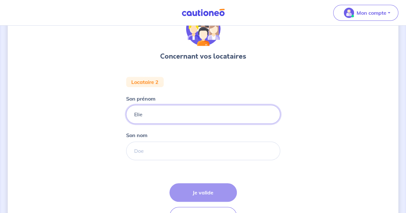
scroll to position [80, 0]
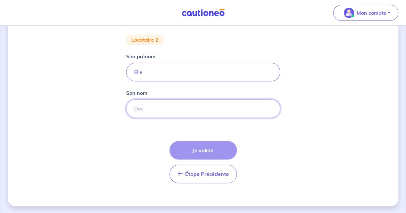
click at [154, 113] on input "Son nom" at bounding box center [203, 108] width 154 height 19
type input "[PERSON_NAME]"
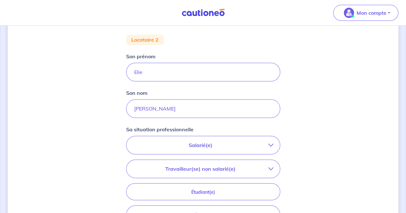
click at [106, 138] on div "Concernant vos locataires Locataire 2 Son prénom [PERSON_NAME] nom [PERSON_NAME…" at bounding box center [203, 136] width 390 height 364
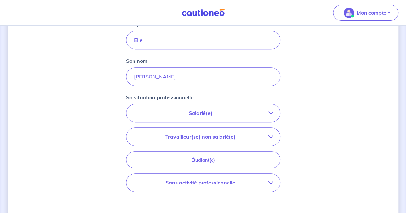
click at [178, 112] on p "Salarié(e)" at bounding box center [200, 113] width 135 height 8
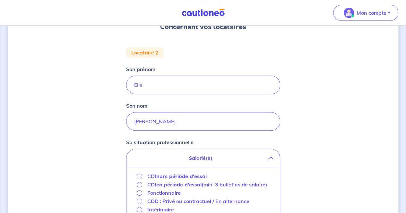
scroll to position [47, 0]
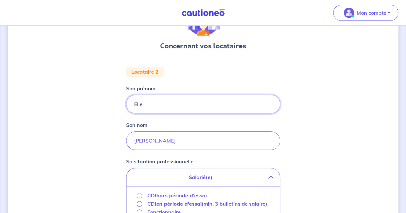
click at [165, 111] on input "Elie" at bounding box center [203, 104] width 154 height 19
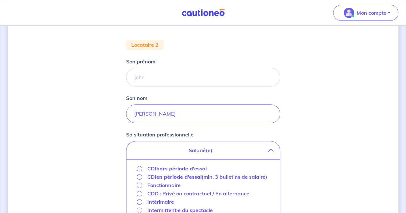
scroll to position [80, 0]
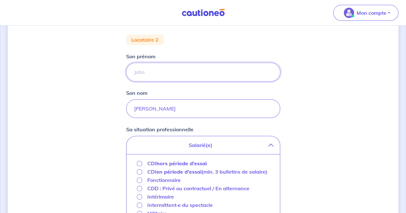
click at [174, 72] on input "Son prénom" at bounding box center [203, 72] width 154 height 19
type input "[PERSON_NAME]"
type input "ATAMECH"
click at [222, 143] on p "Salarié(e)" at bounding box center [200, 145] width 135 height 8
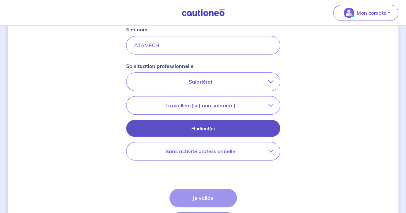
scroll to position [144, 0]
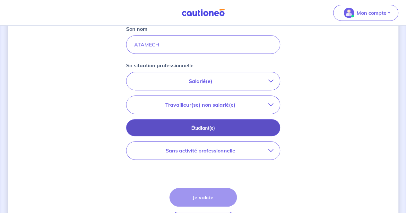
click at [224, 123] on button "Étudiant(e)" at bounding box center [203, 127] width 154 height 17
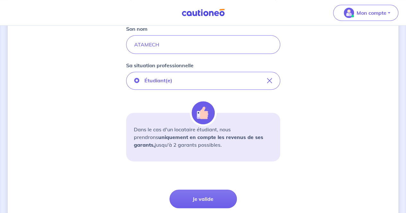
scroll to position [176, 0]
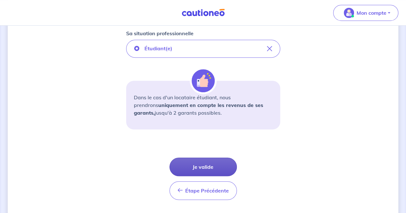
click at [205, 165] on button "Je valide" at bounding box center [202, 167] width 67 height 19
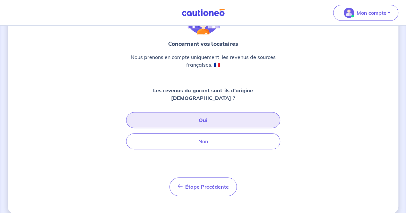
click at [198, 112] on button "Oui" at bounding box center [203, 120] width 154 height 16
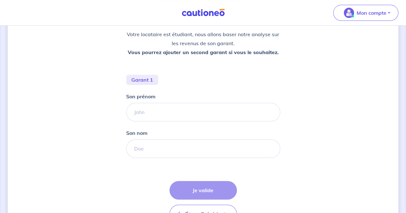
scroll to position [97, 0]
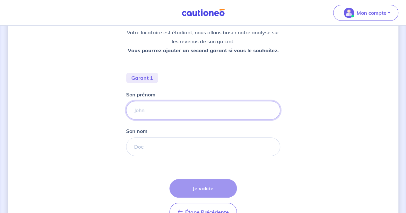
click at [174, 111] on input "Son prénom" at bounding box center [203, 110] width 154 height 19
type input "[PERSON_NAME]"
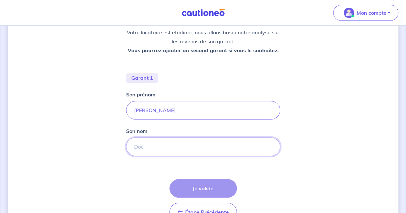
click at [161, 140] on input "Son nom" at bounding box center [203, 147] width 154 height 19
type input "Doumit"
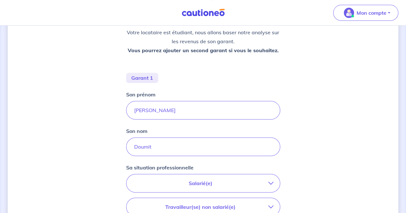
click at [68, 141] on div "Concernant les garants de : [PERSON_NAME] Votre locataire est étudiant, nous al…" at bounding box center [203, 135] width 390 height 397
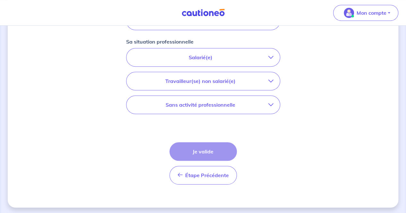
scroll to position [223, 0]
click at [211, 56] on p "Salarié(e)" at bounding box center [200, 57] width 135 height 8
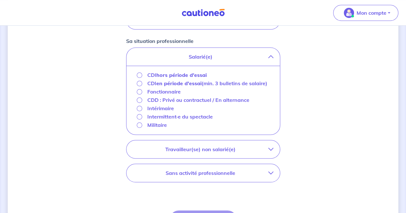
click at [179, 83] on strong "en période d'essai" at bounding box center [178, 83] width 45 height 6
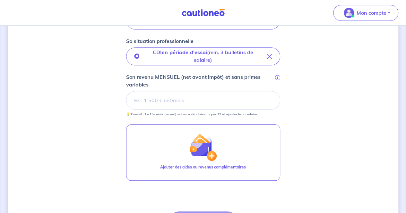
click at [84, 90] on div "Concernant les garants de : [PERSON_NAME] Votre locataire est étudiant, nous al…" at bounding box center [203, 43] width 390 height 467
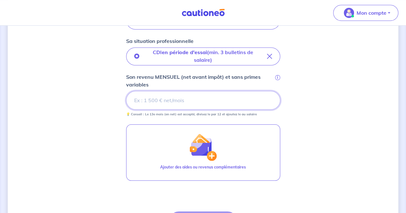
click at [153, 102] on input "Son revenu MENSUEL (net avant impôt) et sans primes variables i" at bounding box center [203, 100] width 154 height 19
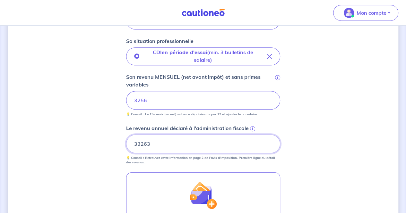
type input "33263"
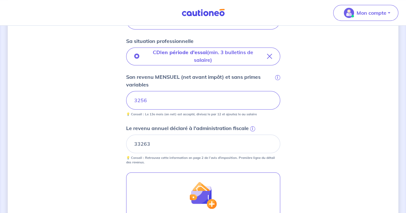
click at [66, 141] on div "Concernant les garants de : [PERSON_NAME] Votre locataire est étudiant, nous al…" at bounding box center [203, 67] width 390 height 515
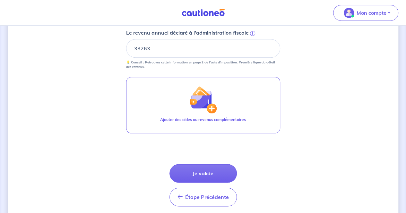
scroll to position [319, 0]
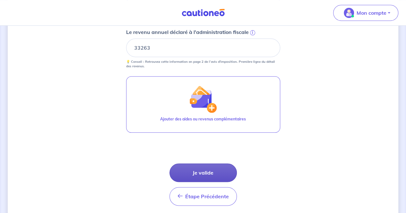
click at [217, 171] on button "Je valide" at bounding box center [202, 173] width 67 height 19
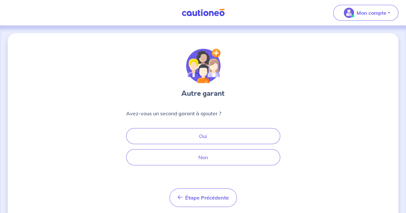
scroll to position [19, 0]
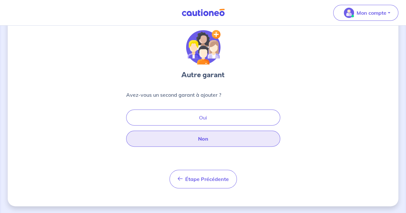
click at [209, 140] on button "Non" at bounding box center [203, 139] width 154 height 16
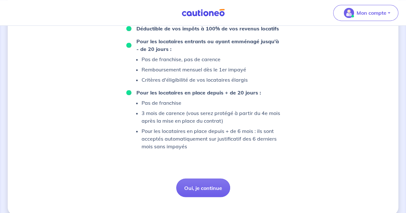
scroll to position [457, 0]
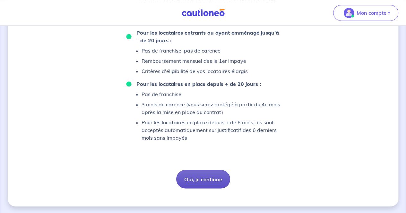
click at [207, 180] on button "Oui, je continue" at bounding box center [203, 179] width 54 height 19
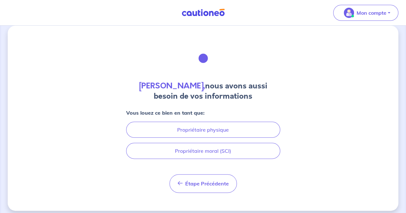
scroll to position [12, 0]
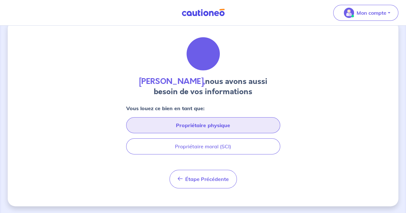
click at [214, 125] on button "Propriétaire physique" at bounding box center [203, 125] width 154 height 16
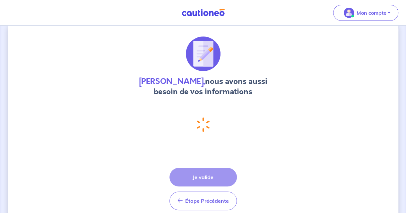
select select "FR"
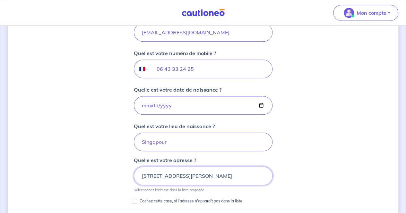
scroll to position [304, 0]
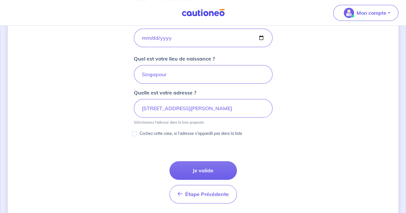
click at [312, 114] on div "[PERSON_NAME], nous avons aussi besoin de vos informations Vous louez ce bien e…" at bounding box center [203, 28] width 390 height 598
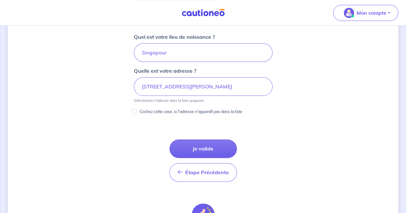
scroll to position [327, 0]
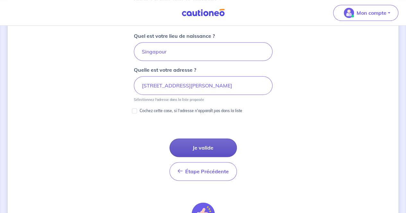
click at [213, 147] on button "Je valide" at bounding box center [202, 148] width 67 height 19
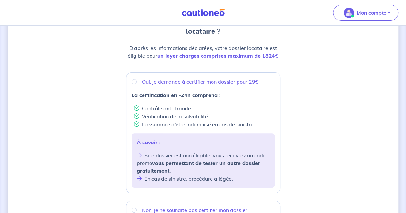
scroll to position [64, 0]
